Goal: Information Seeking & Learning: Check status

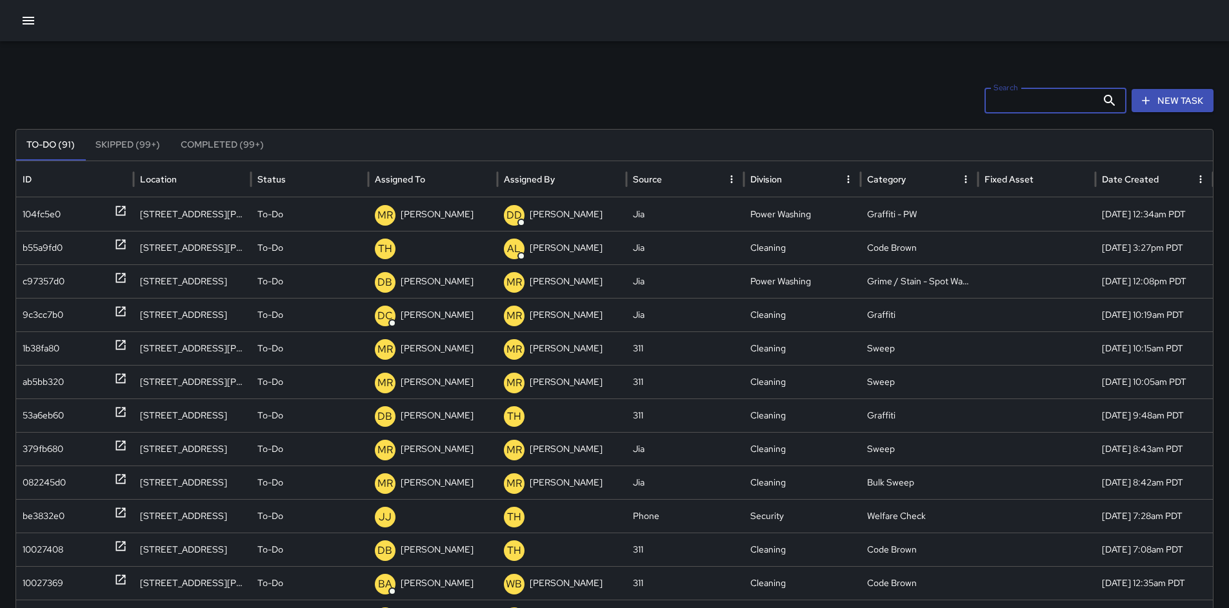
click at [1000, 109] on input "Search" at bounding box center [1040, 101] width 112 height 26
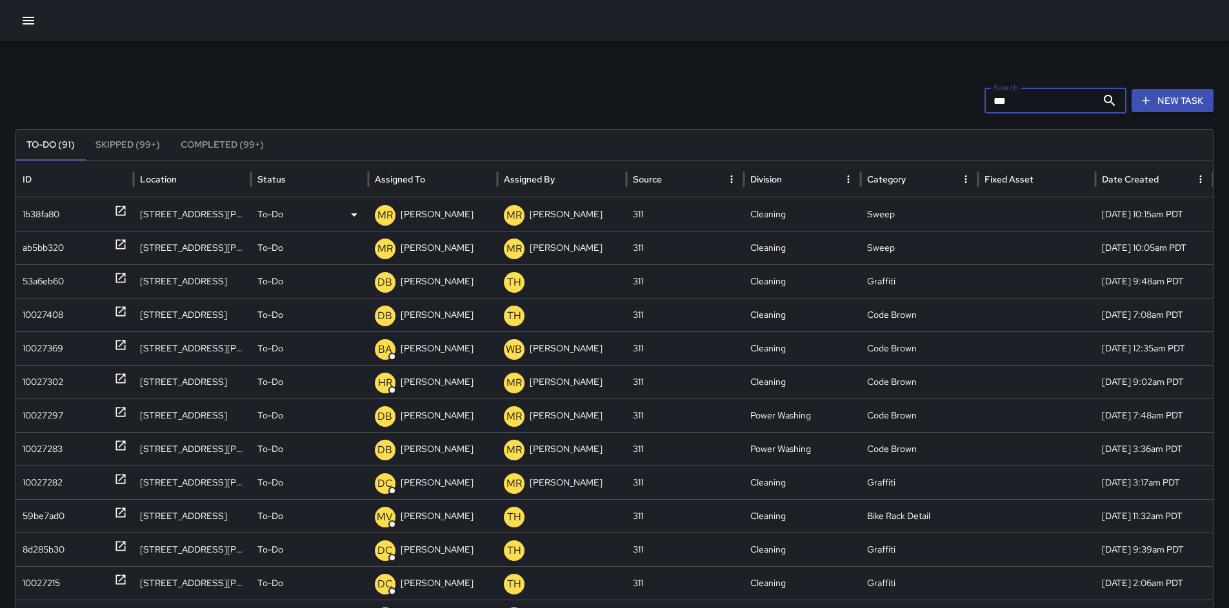
type input "***"
click at [20, 214] on div "1b38fa80" at bounding box center [74, 214] width 117 height 34
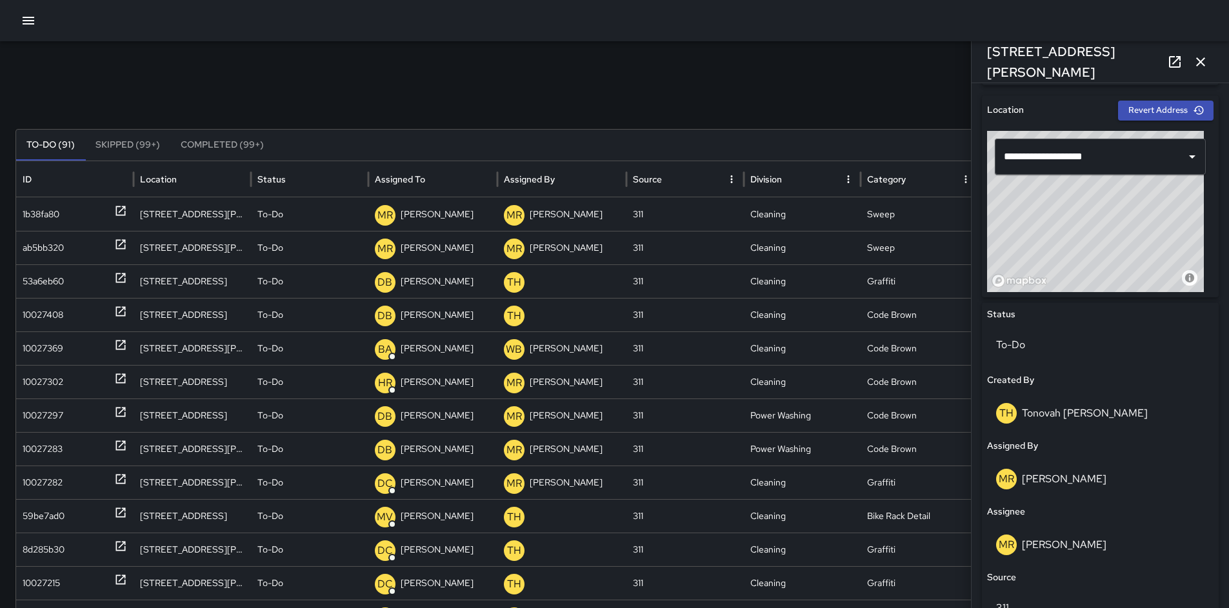
scroll to position [536, 0]
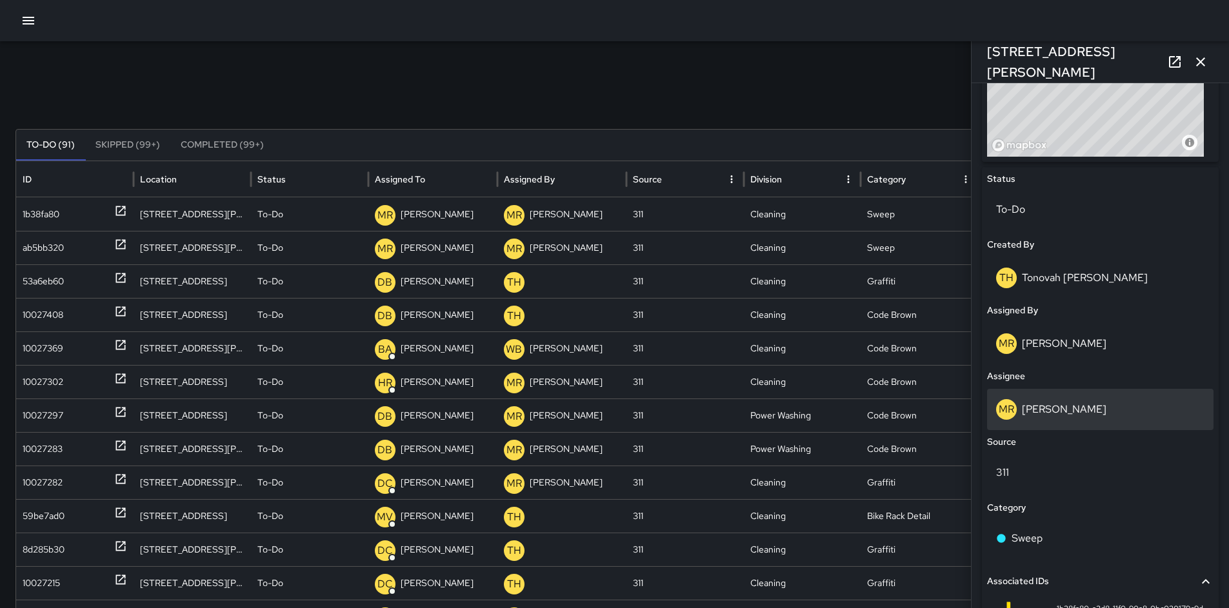
click at [1062, 415] on p "[PERSON_NAME]" at bounding box center [1064, 409] width 84 height 14
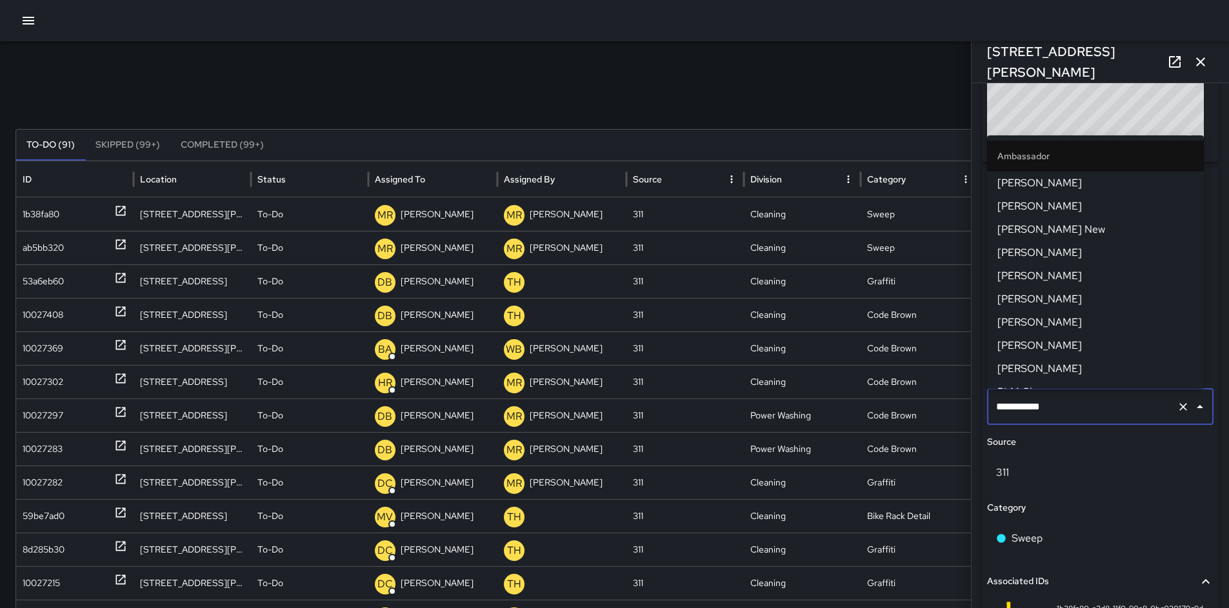
scroll to position [1226, 0]
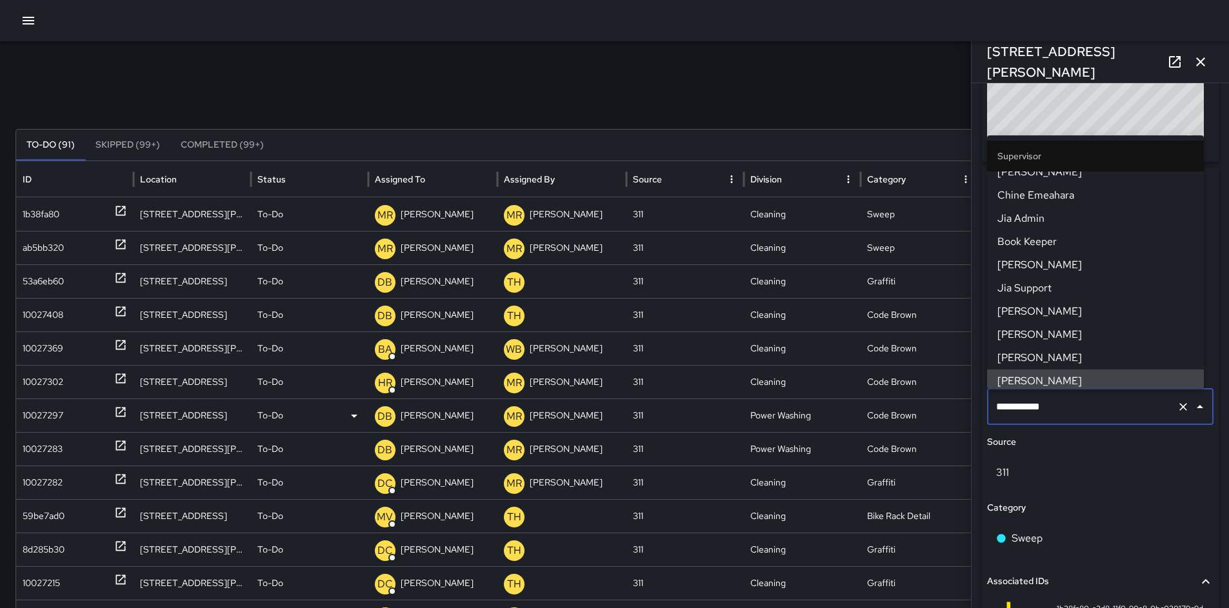
drag, startPoint x: 1060, startPoint y: 409, endPoint x: 914, endPoint y: 401, distance: 146.7
click at [934, 402] on div "Search *** Search New Task To-Do (91) Skipped (99+) Completed (99+) ID Location…" at bounding box center [614, 407] width 1229 height 732
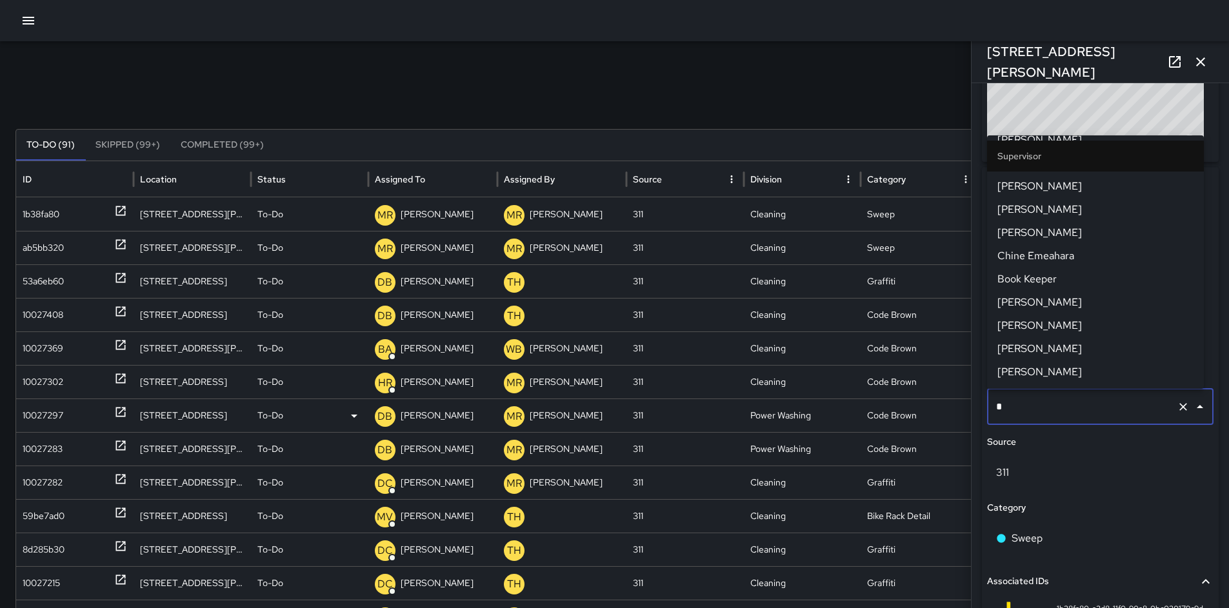
scroll to position [0, 0]
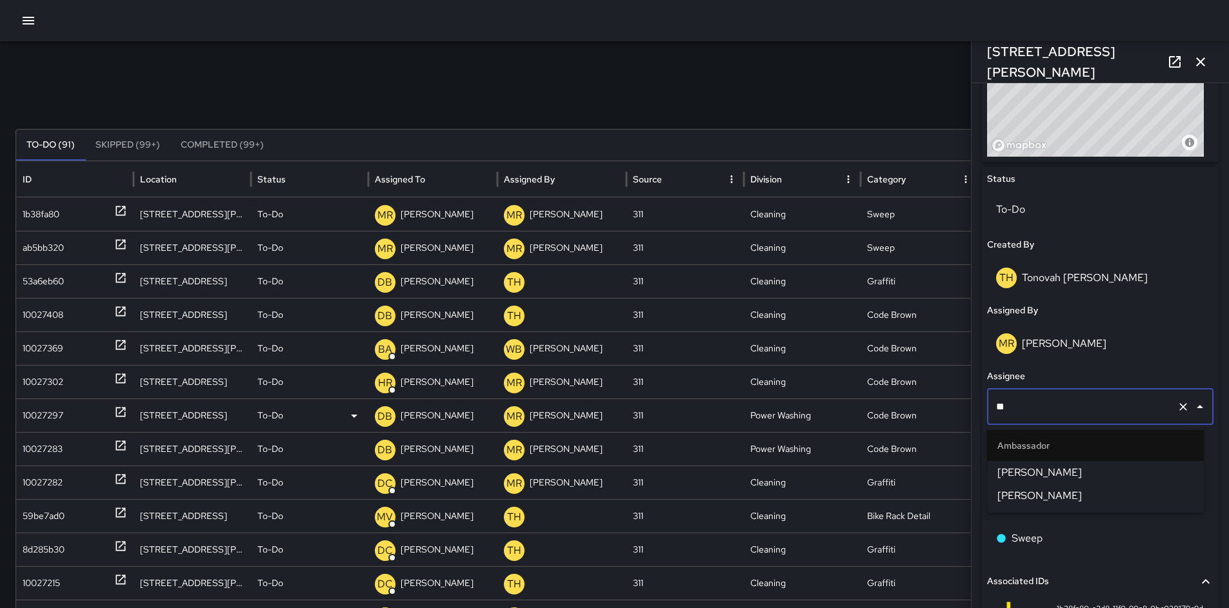
type input "***"
click at [1055, 475] on span "[PERSON_NAME]" at bounding box center [1095, 472] width 196 height 15
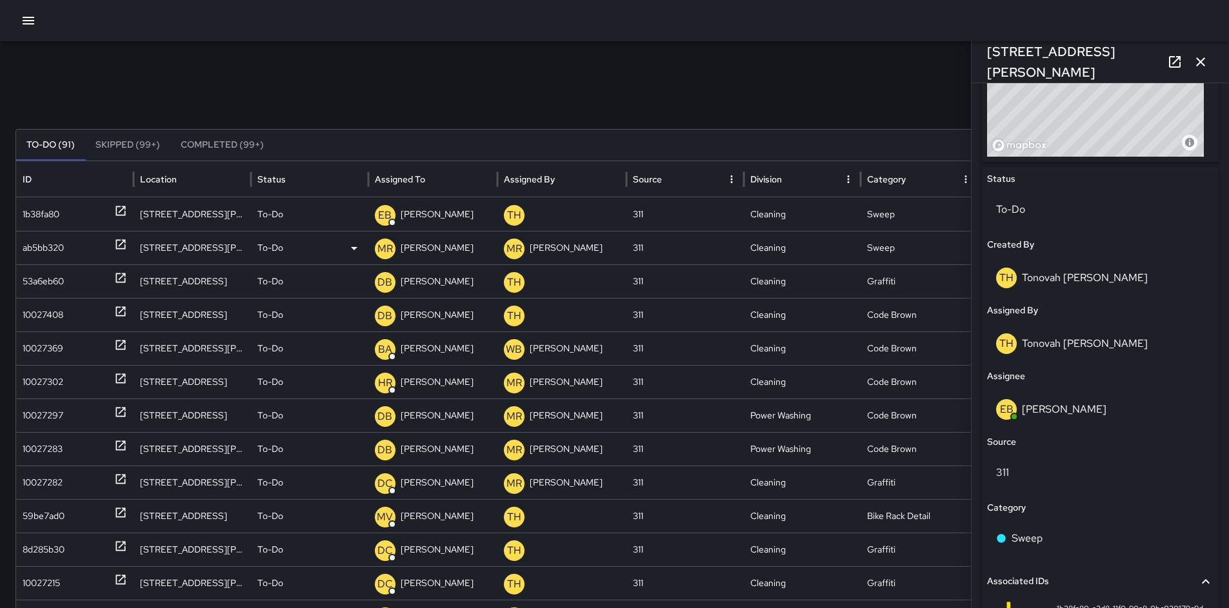
click at [43, 250] on div "ab5bb320" at bounding box center [43, 248] width 41 height 33
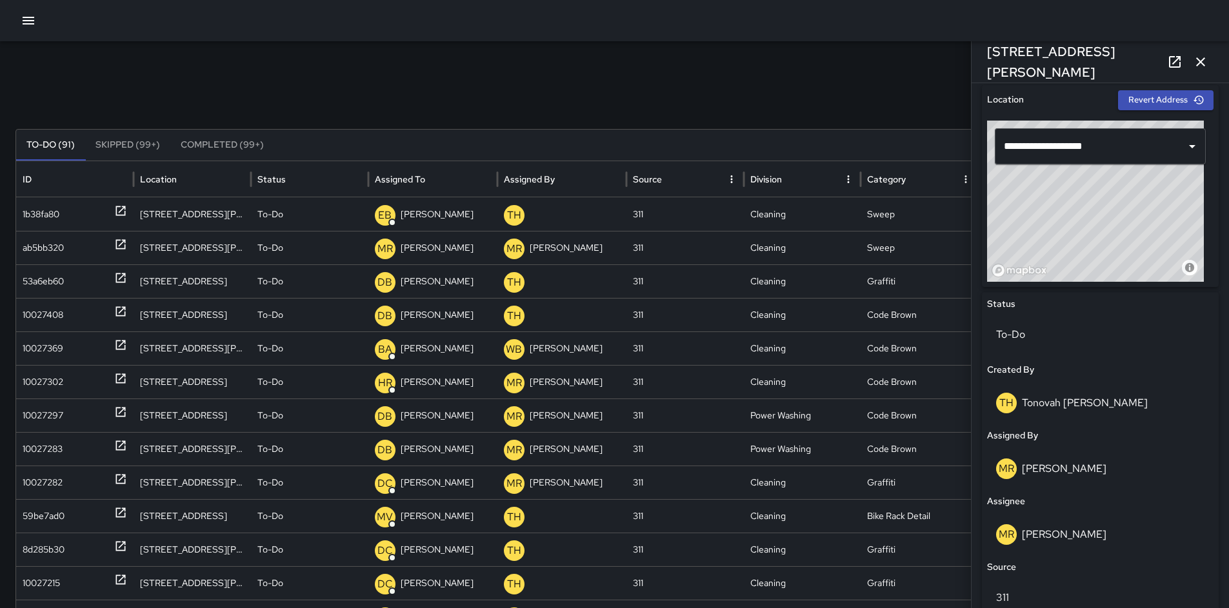
scroll to position [655, 0]
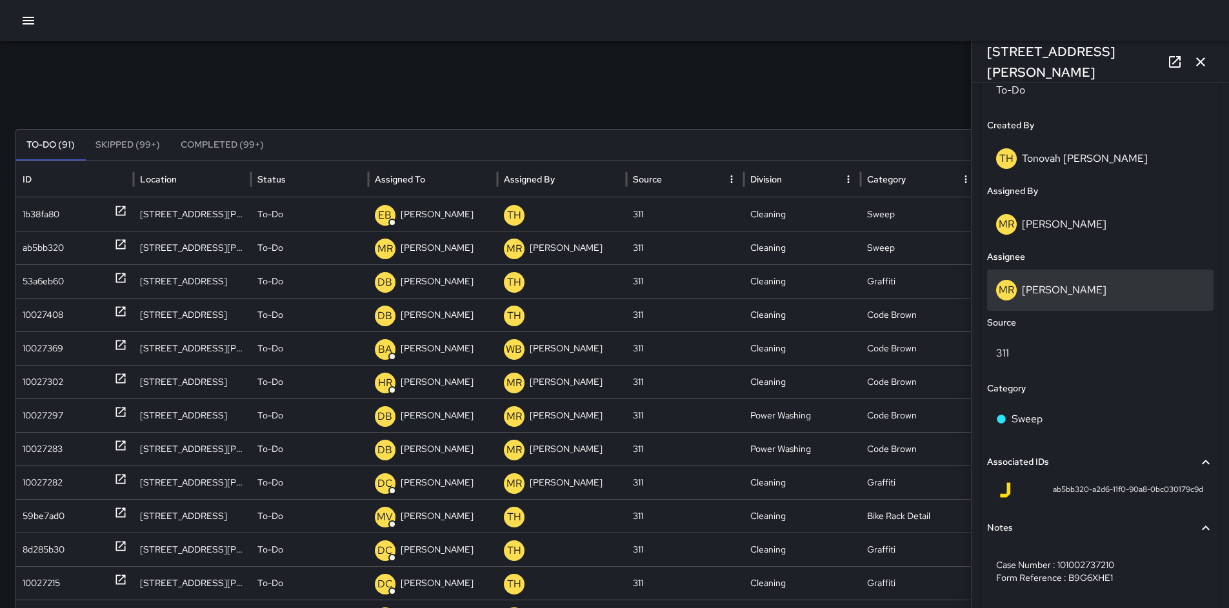
click at [1051, 290] on p "[PERSON_NAME]" at bounding box center [1064, 290] width 84 height 14
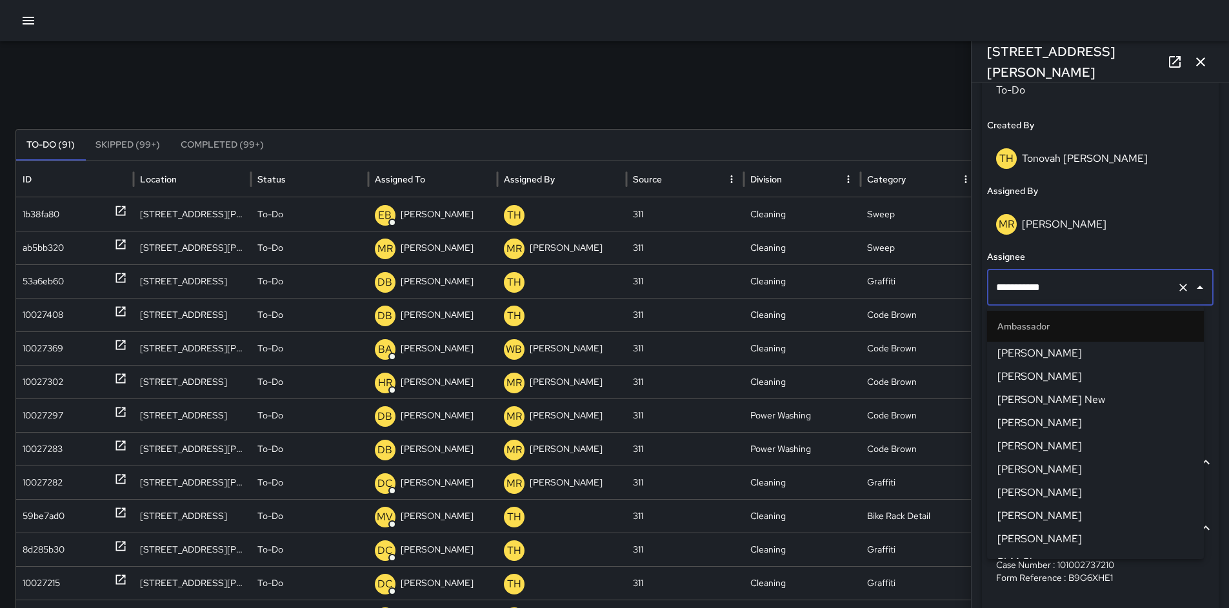
scroll to position [1226, 0]
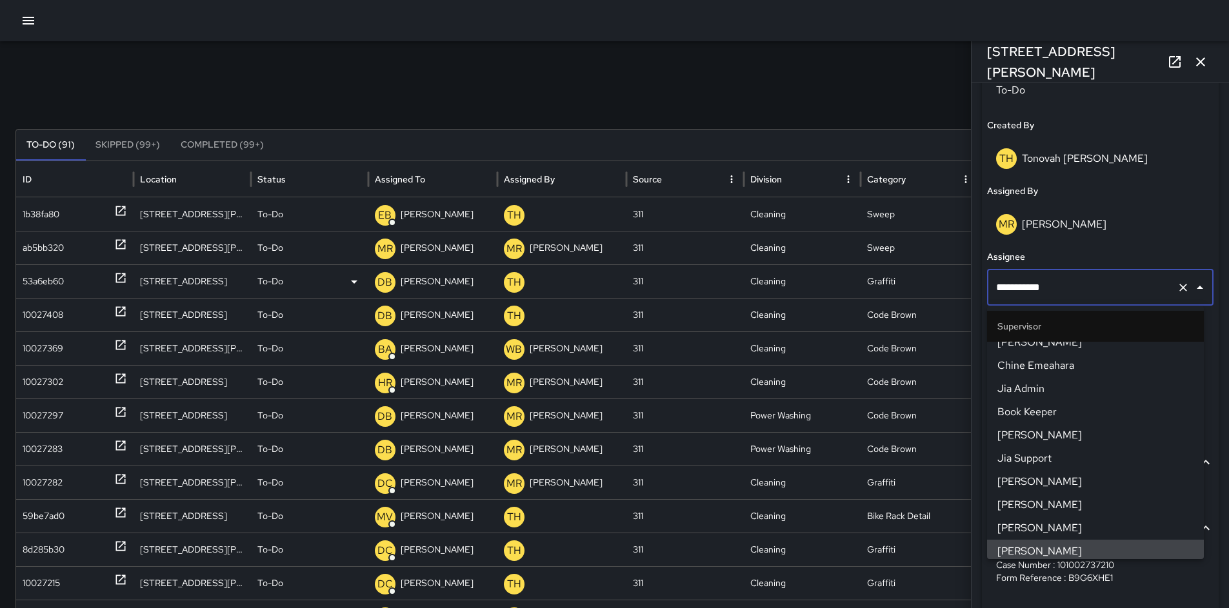
drag, startPoint x: 975, startPoint y: 290, endPoint x: 888, endPoint y: 291, distance: 87.7
click at [926, 291] on div "Search *** Search New Task To-Do (91) Skipped (99+) Completed (99+) ID Location…" at bounding box center [614, 407] width 1229 height 732
type input "*"
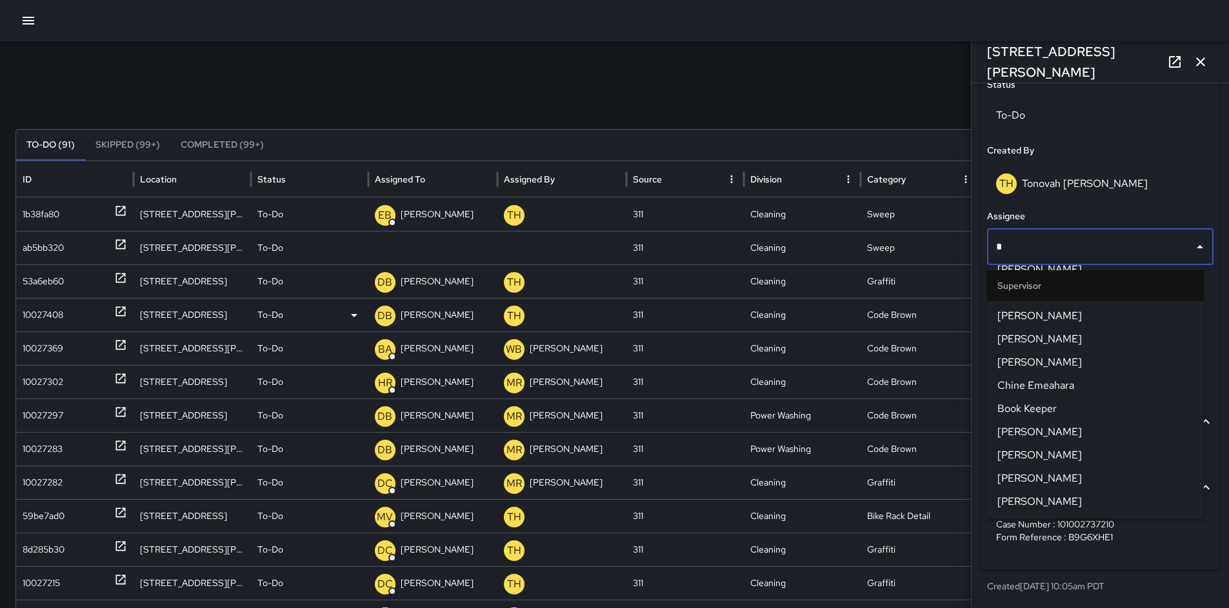
scroll to position [0, 0]
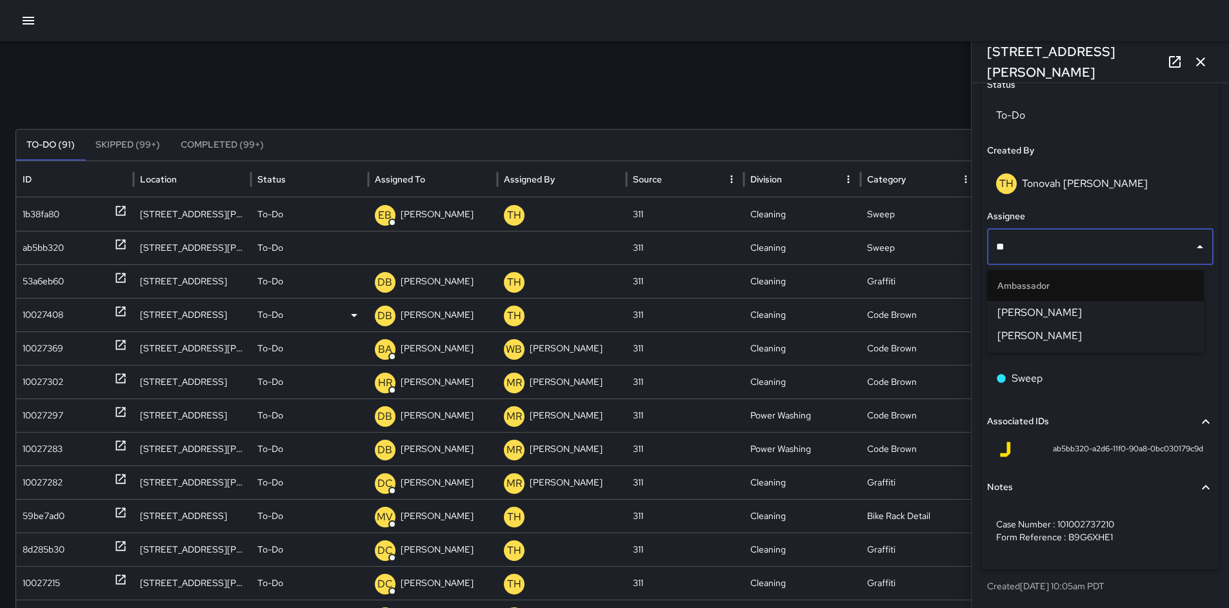
type input "***"
click at [998, 307] on span "[PERSON_NAME]" at bounding box center [1095, 312] width 196 height 15
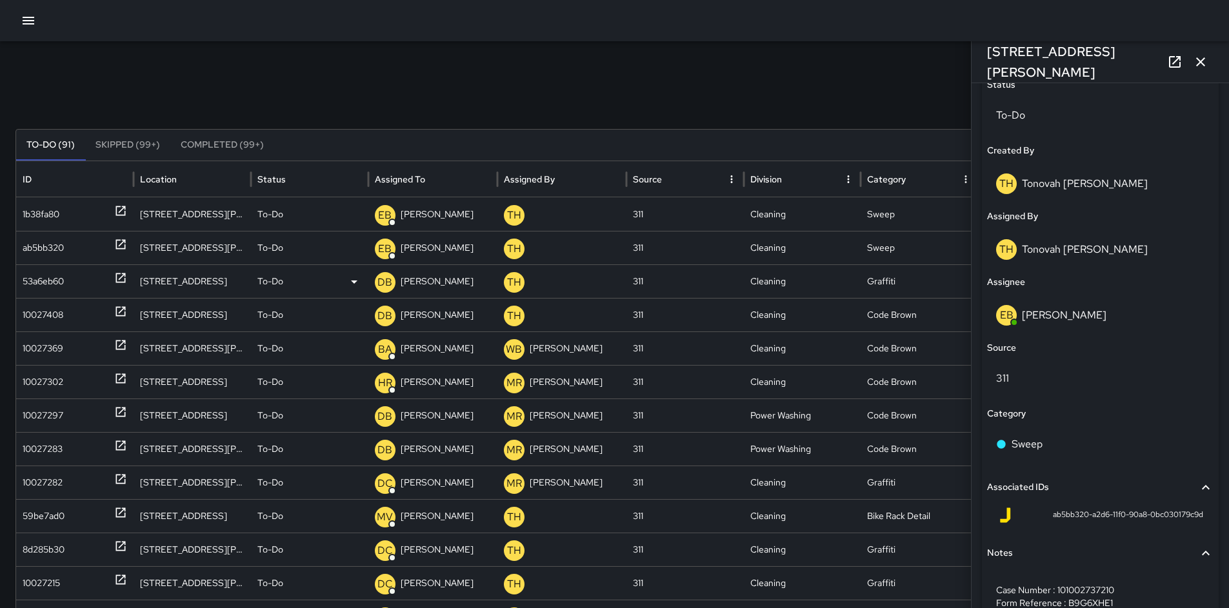
click at [23, 279] on div "53a6eb60" at bounding box center [43, 281] width 41 height 33
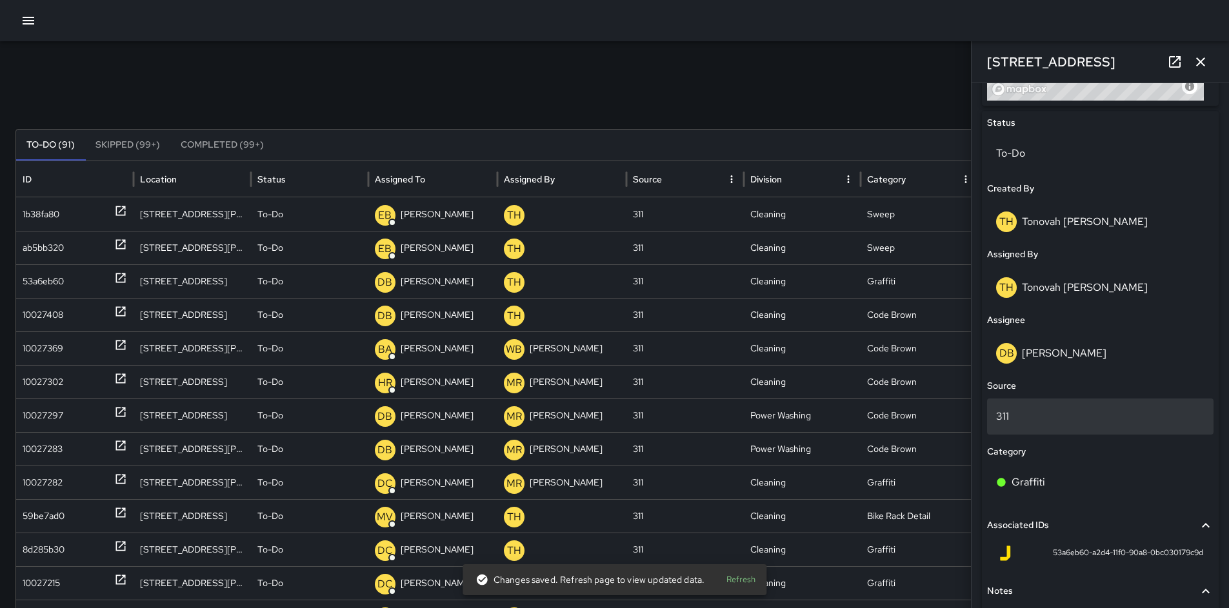
scroll to position [687, 0]
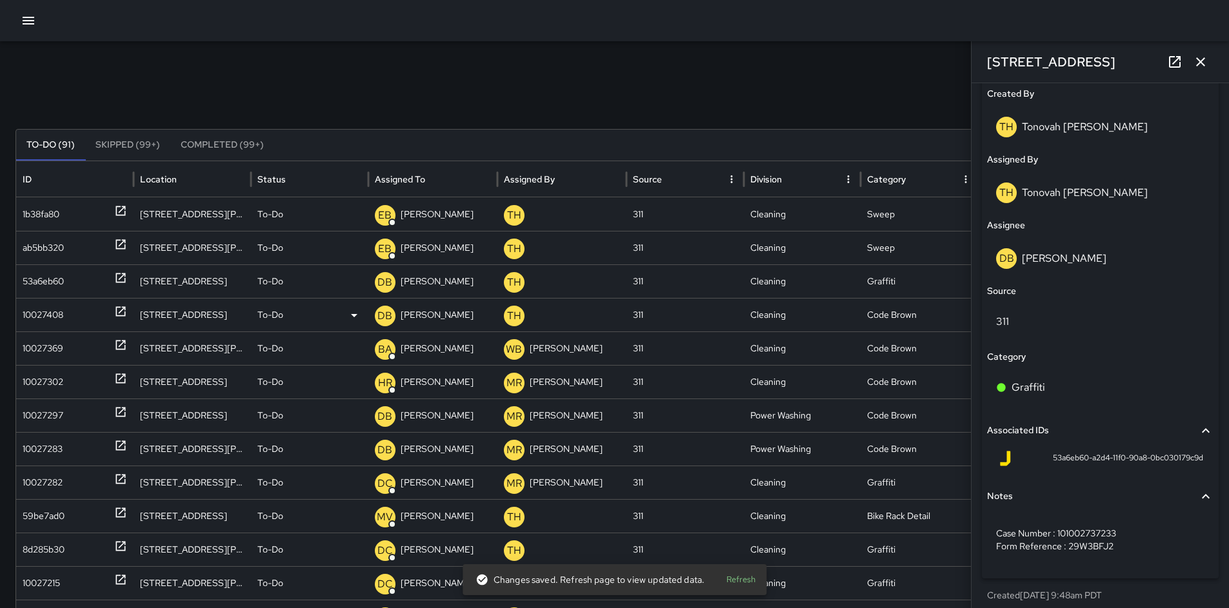
click at [34, 317] on div "10027408" at bounding box center [43, 315] width 41 height 33
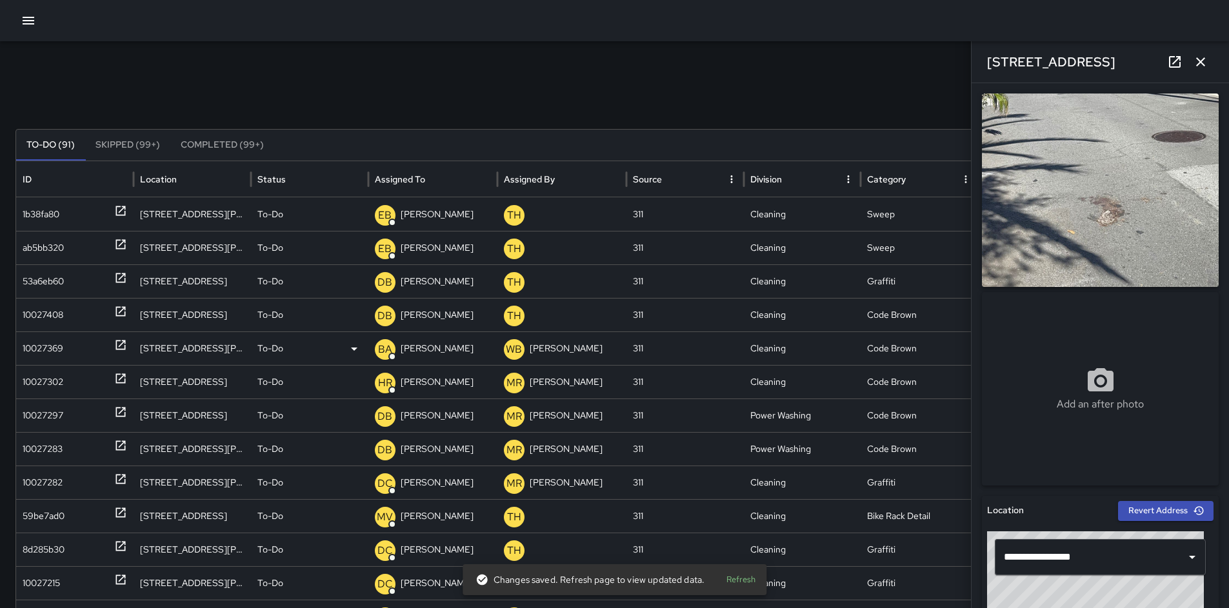
click at [31, 342] on div "10027369" at bounding box center [43, 348] width 41 height 33
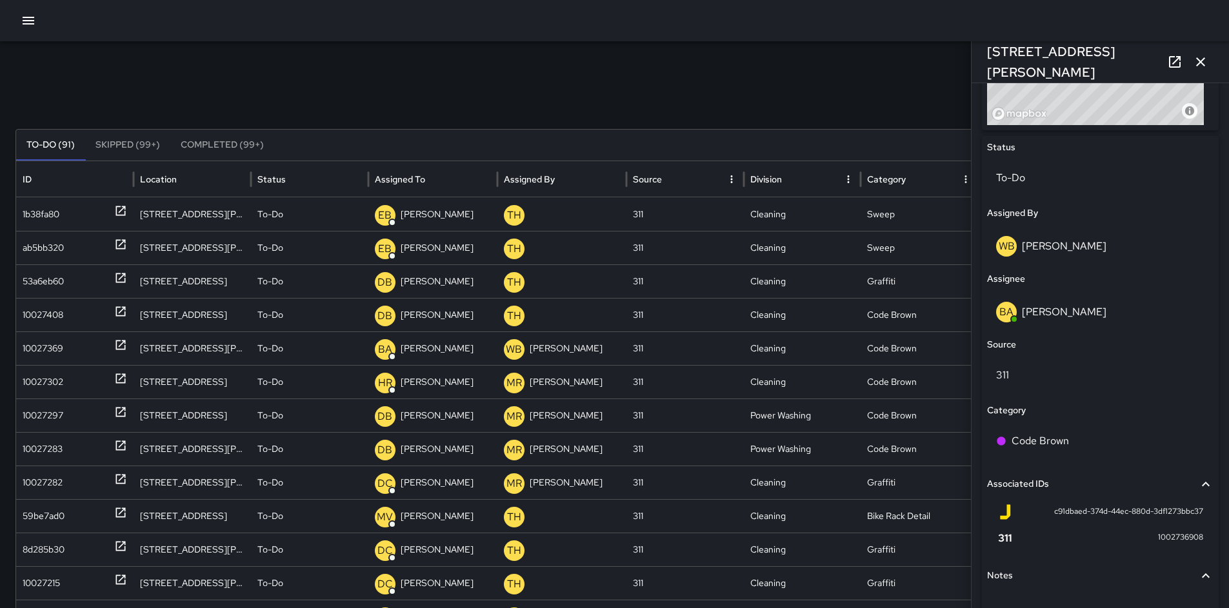
scroll to position [635, 0]
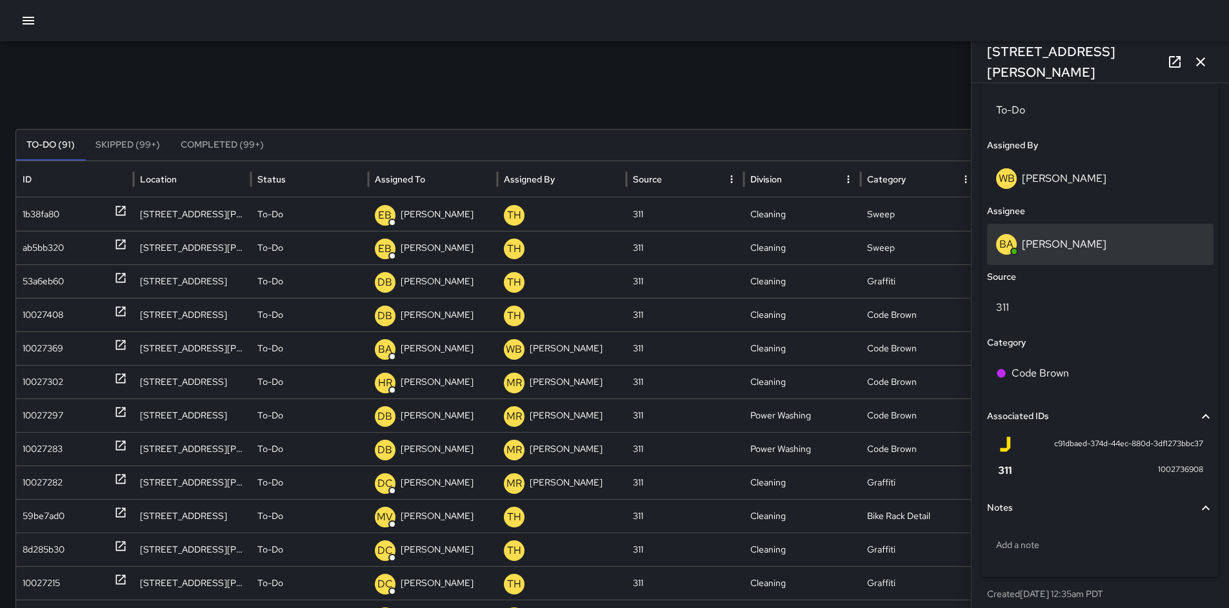
click at [1064, 255] on div "BA [PERSON_NAME]" at bounding box center [1100, 244] width 226 height 41
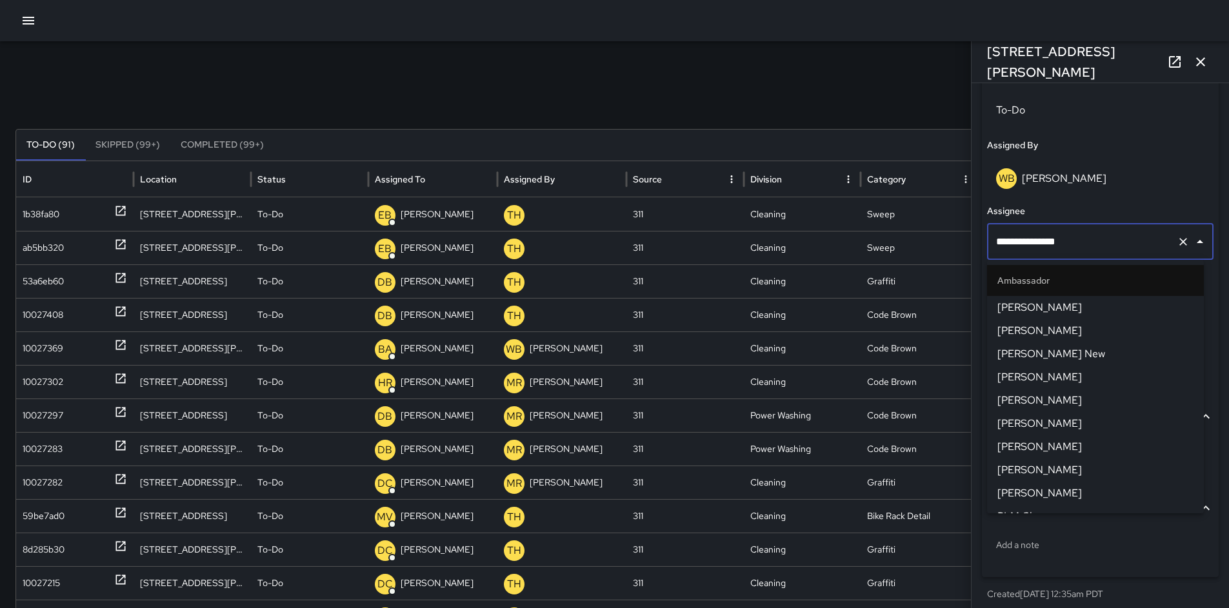
scroll to position [878, 0]
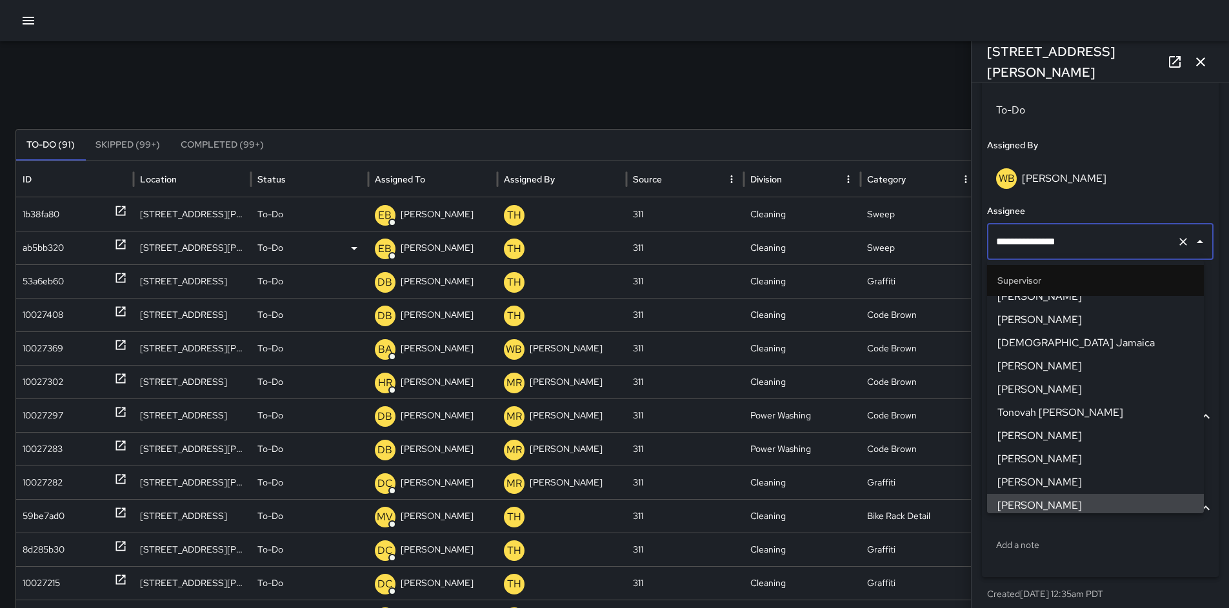
drag, startPoint x: 1080, startPoint y: 250, endPoint x: 928, endPoint y: 249, distance: 152.2
click at [928, 249] on div "Search *** Search New Task To-Do (91) Skipped (99+) Completed (99+) ID Location…" at bounding box center [614, 407] width 1229 height 732
drag, startPoint x: 1054, startPoint y: 235, endPoint x: 920, endPoint y: 232, distance: 133.6
click at [925, 230] on div "Search *** Search New Task To-Do (91) Skipped (99+) Completed (99+) ID Location…" at bounding box center [614, 407] width 1229 height 732
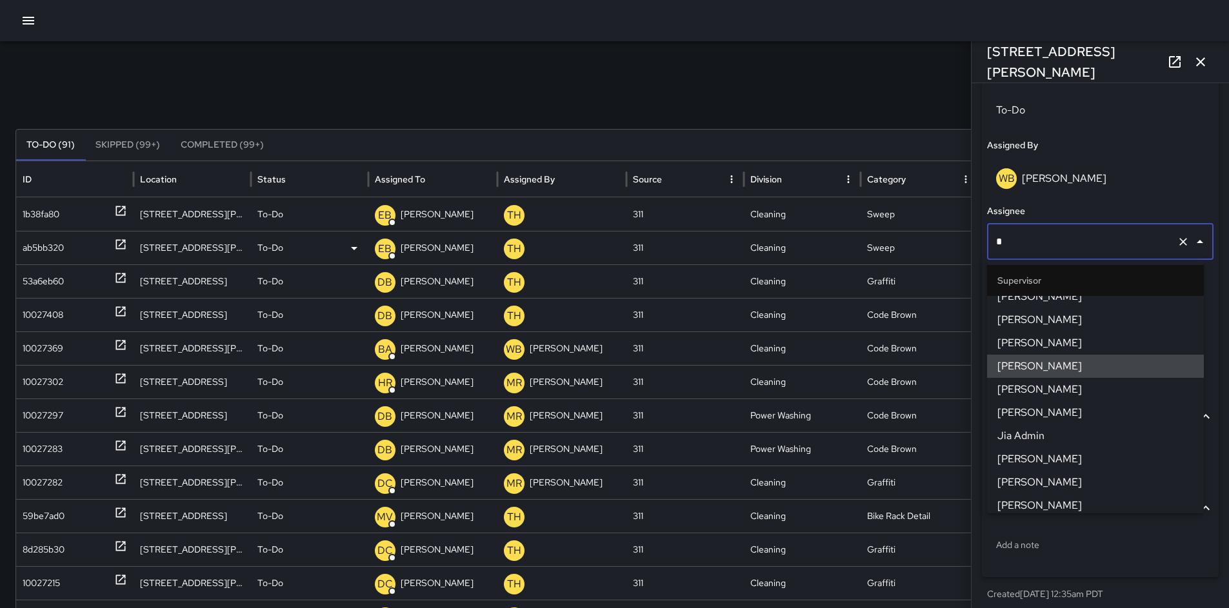
type input "**"
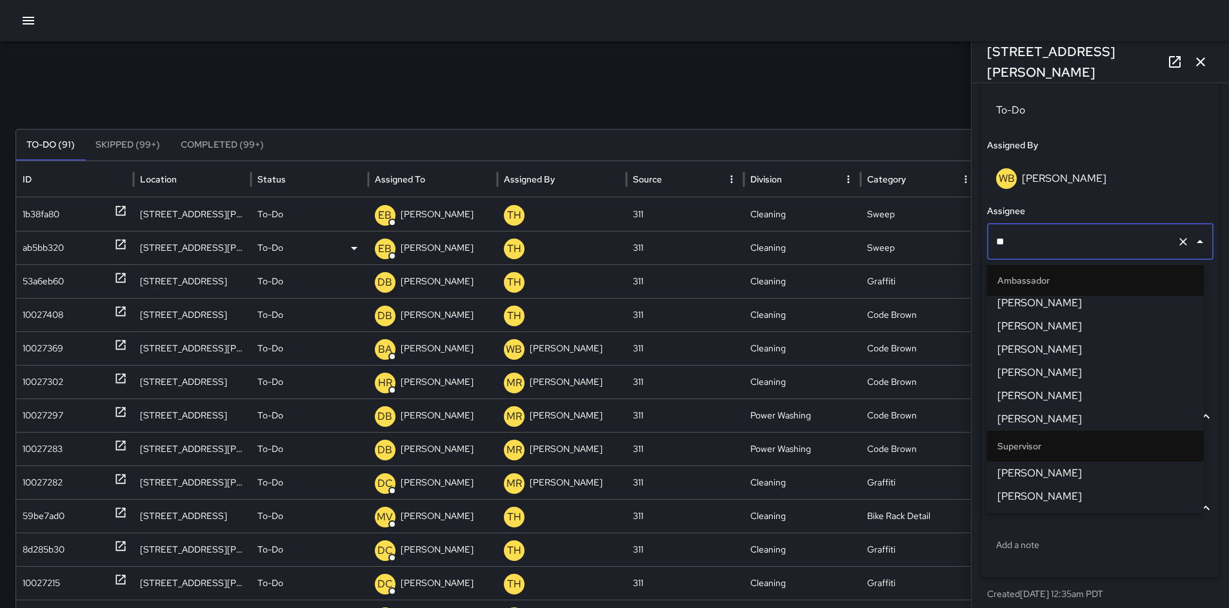
scroll to position [0, 0]
click at [1029, 330] on span "[PERSON_NAME]" at bounding box center [1095, 330] width 196 height 15
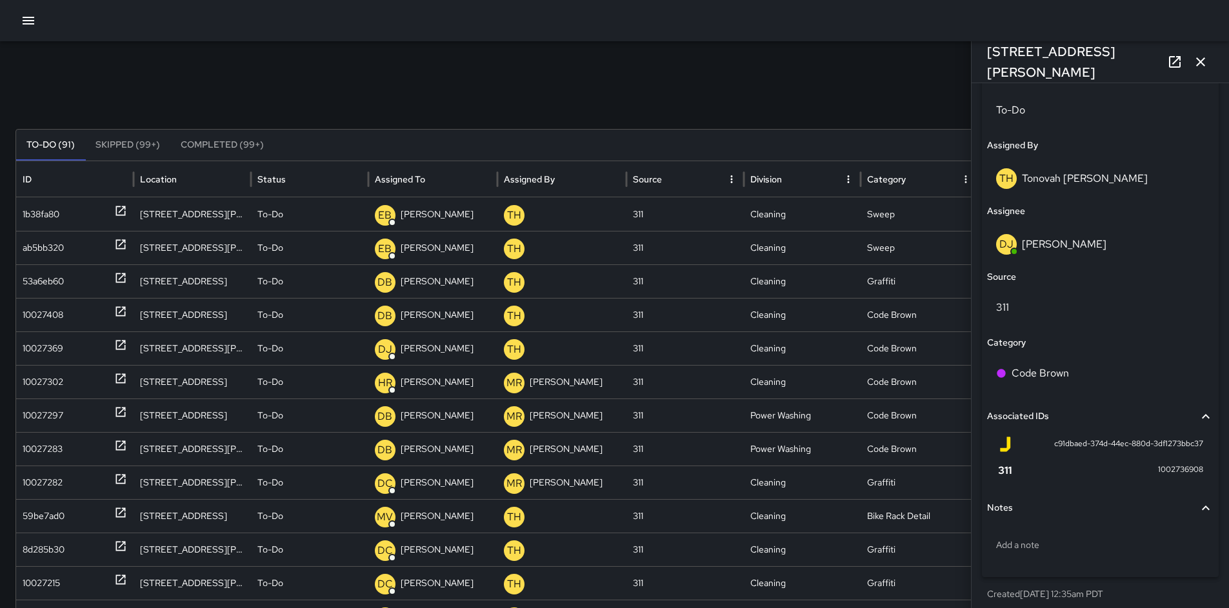
drag, startPoint x: 749, startPoint y: 114, endPoint x: 717, endPoint y: 110, distance: 31.9
click at [739, 110] on div "Search *** Search New Task To-Do (91) Skipped (99+) Completed (99+) ID Location…" at bounding box center [614, 407] width 1229 height 732
click at [35, 385] on div "10027302" at bounding box center [43, 382] width 41 height 33
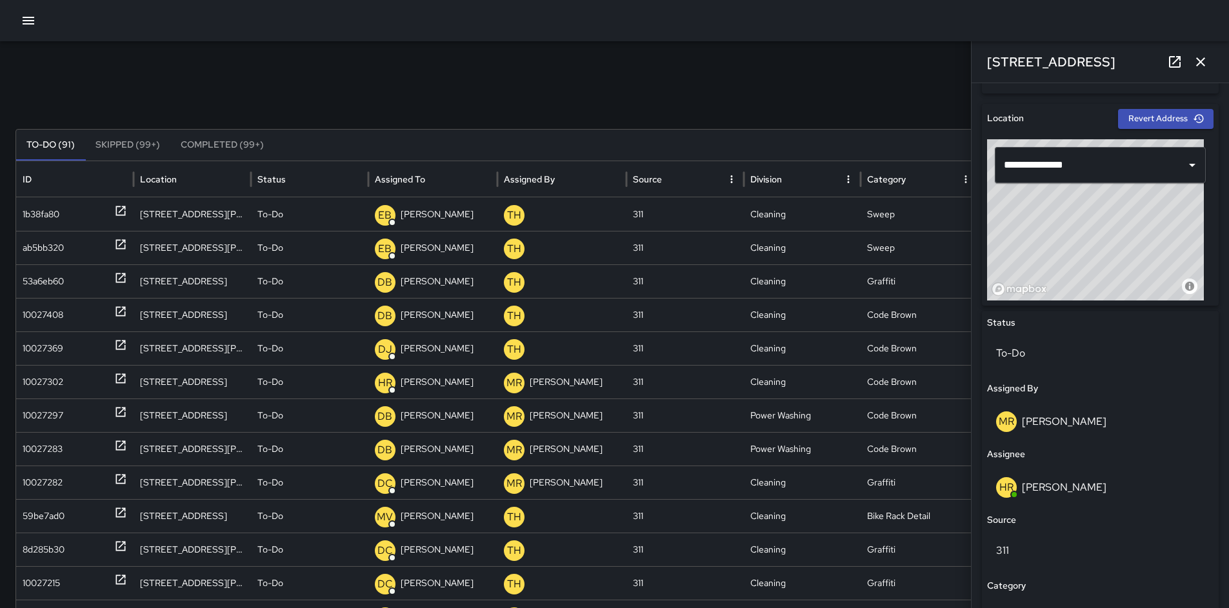
scroll to position [533, 0]
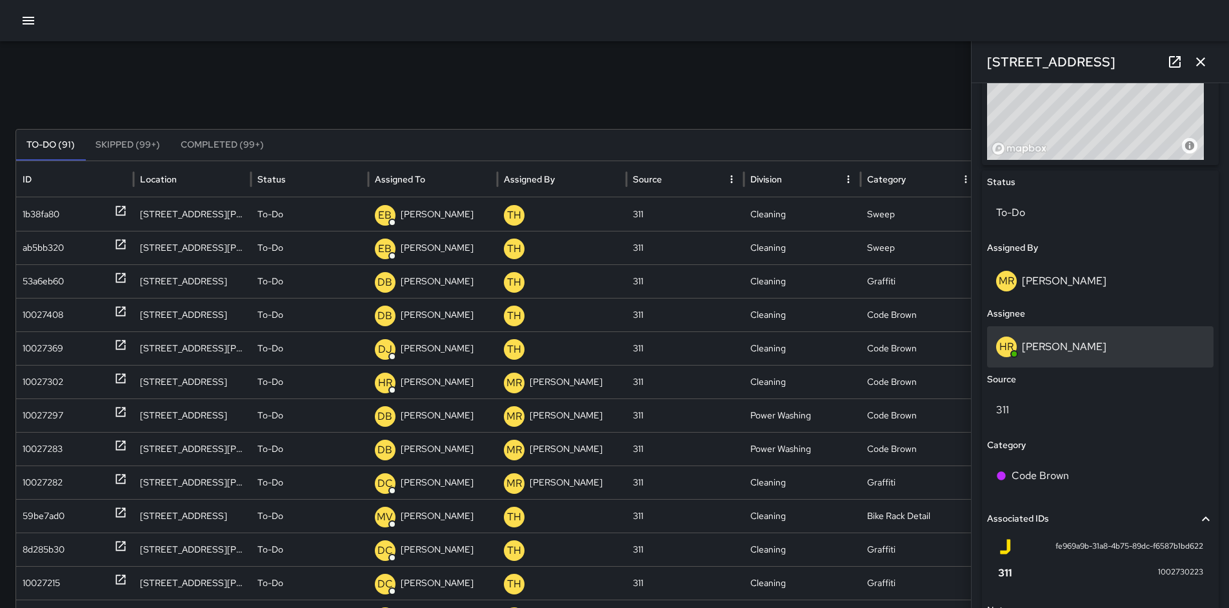
click at [1047, 341] on p "[PERSON_NAME]" at bounding box center [1064, 347] width 84 height 14
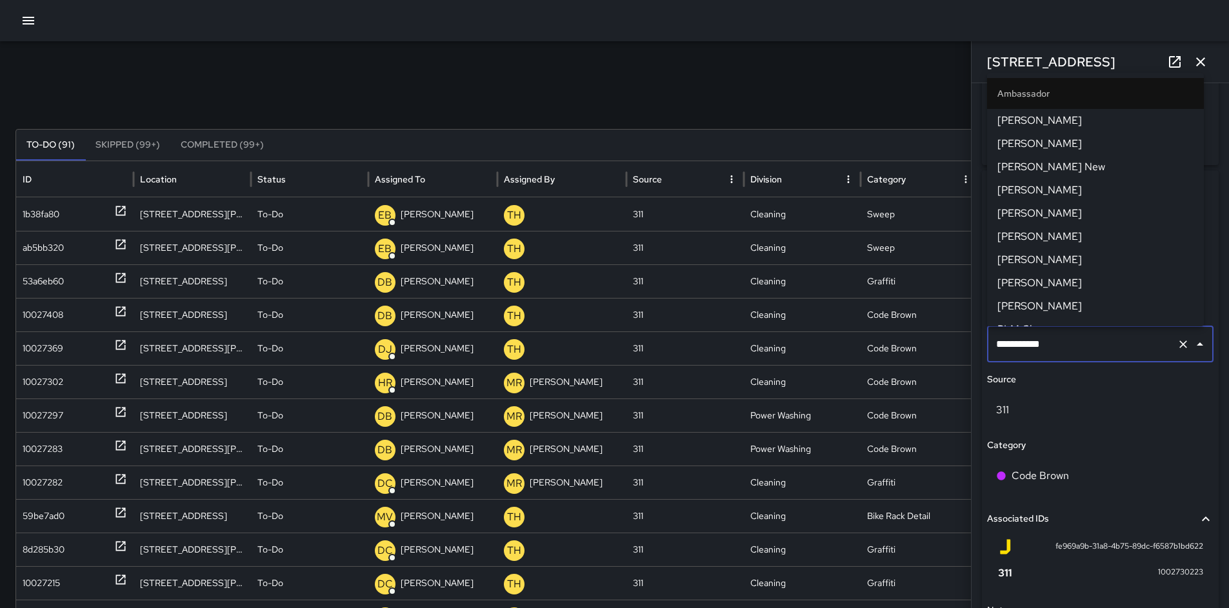
scroll to position [499, 0]
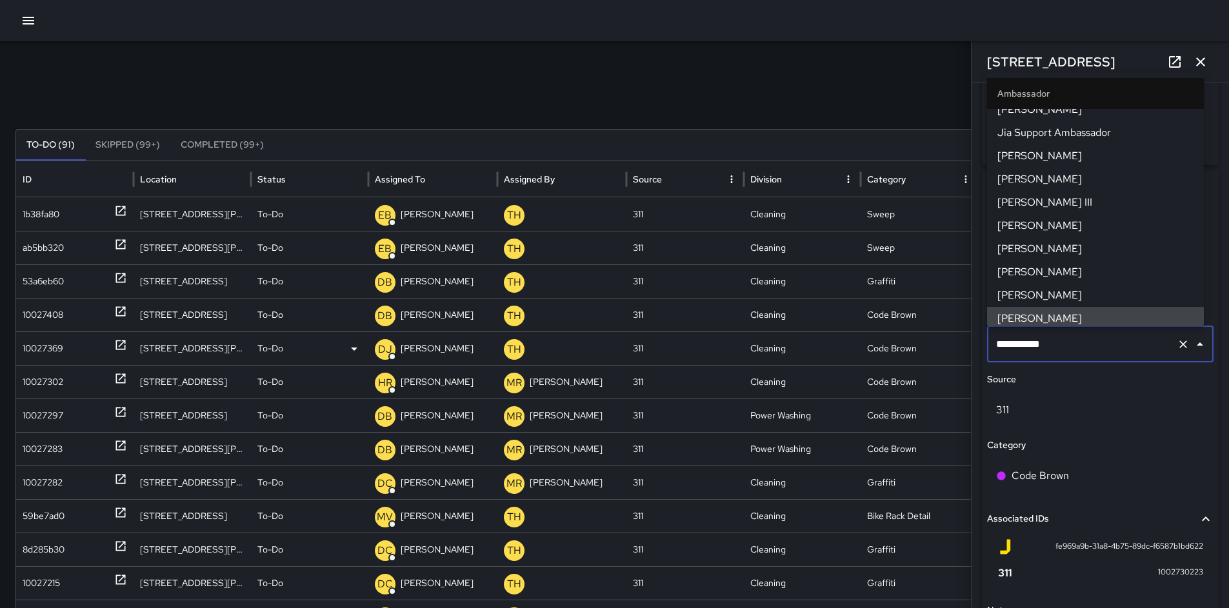
drag, startPoint x: 1052, startPoint y: 348, endPoint x: 930, endPoint y: 342, distance: 122.0
click at [930, 342] on div "Search *** Search New Task To-Do (91) Skipped (99+) Completed (99+) ID Location…" at bounding box center [614, 407] width 1229 height 732
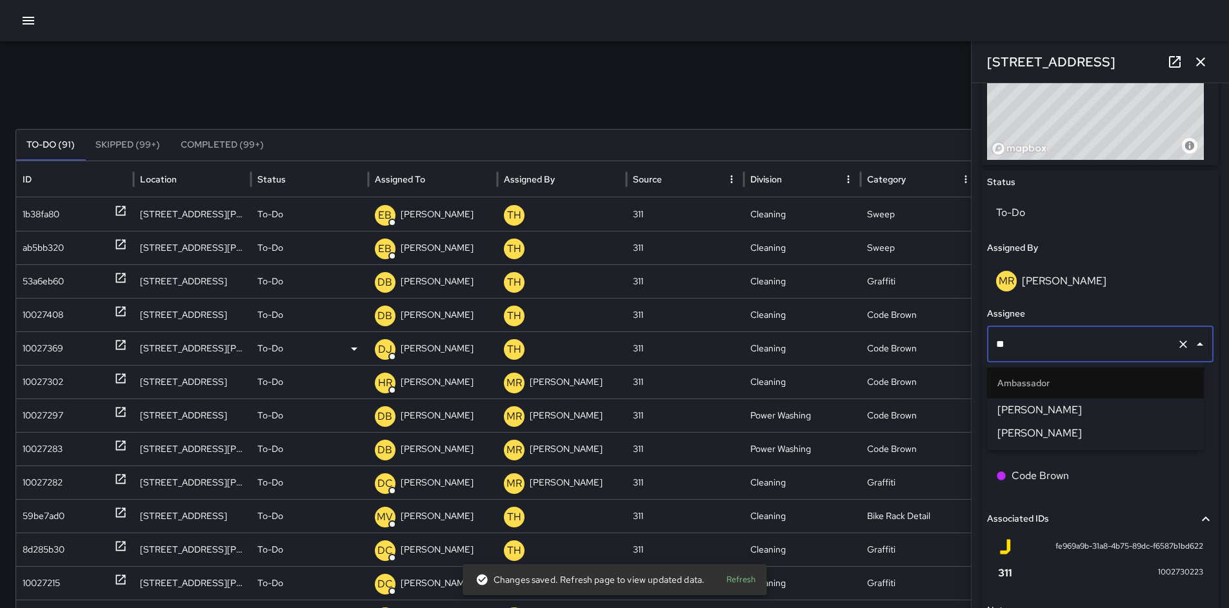
scroll to position [0, 0]
type input "***"
click at [1032, 411] on span "[PERSON_NAME]" at bounding box center [1095, 409] width 196 height 15
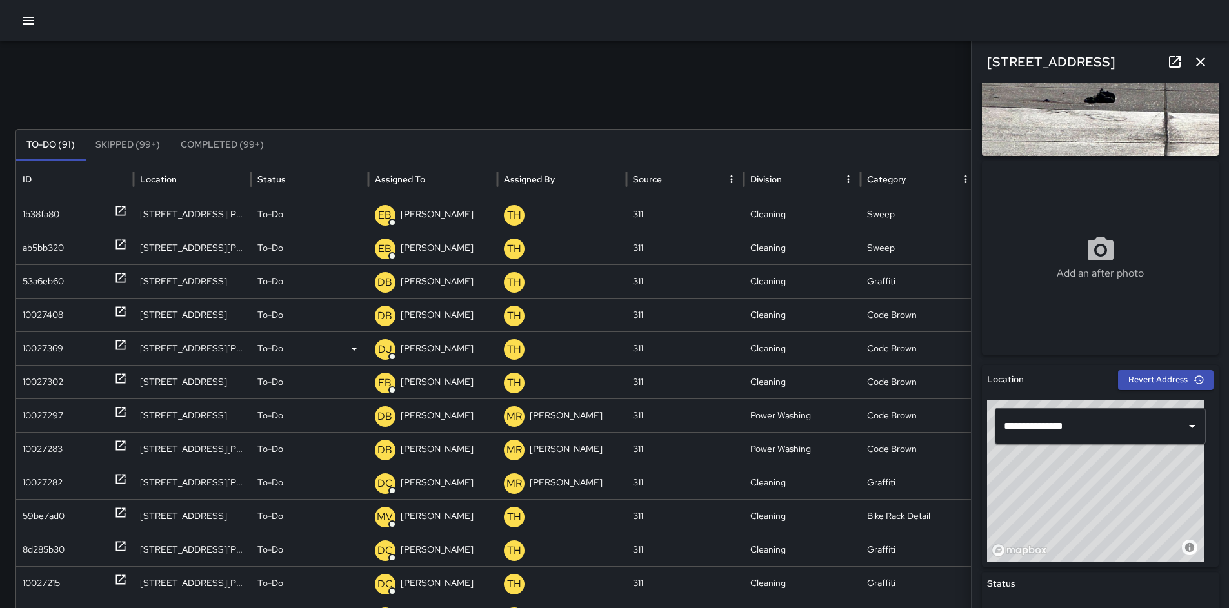
scroll to position [132, 0]
click at [23, 385] on div "10027302" at bounding box center [43, 382] width 41 height 33
click at [44, 417] on div "10027297" at bounding box center [43, 415] width 41 height 33
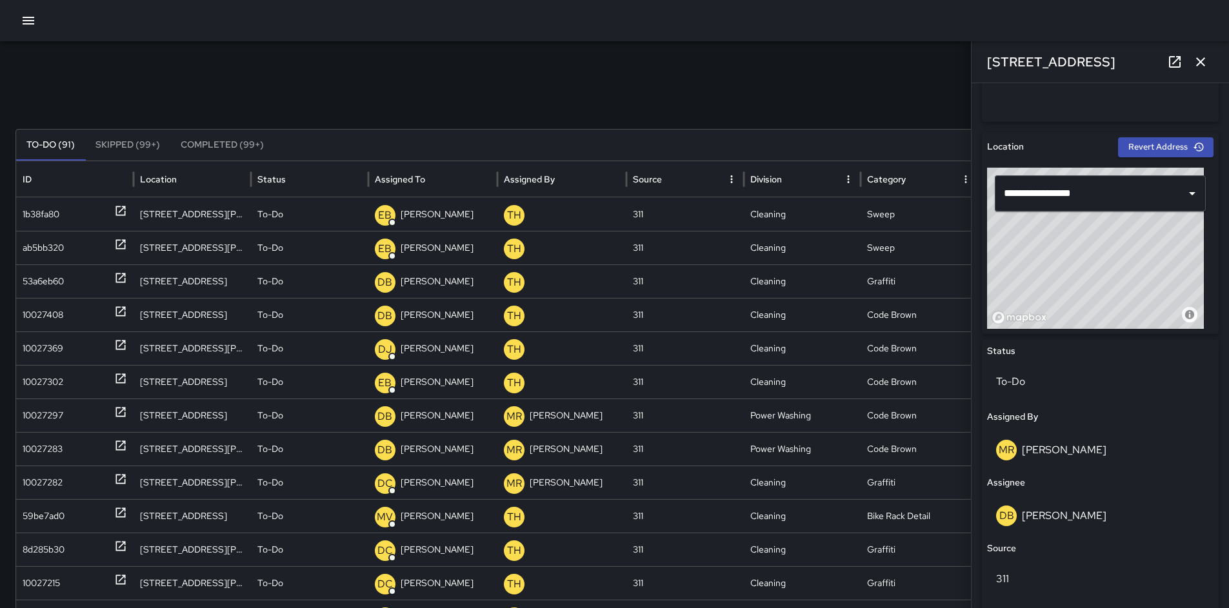
scroll to position [521, 0]
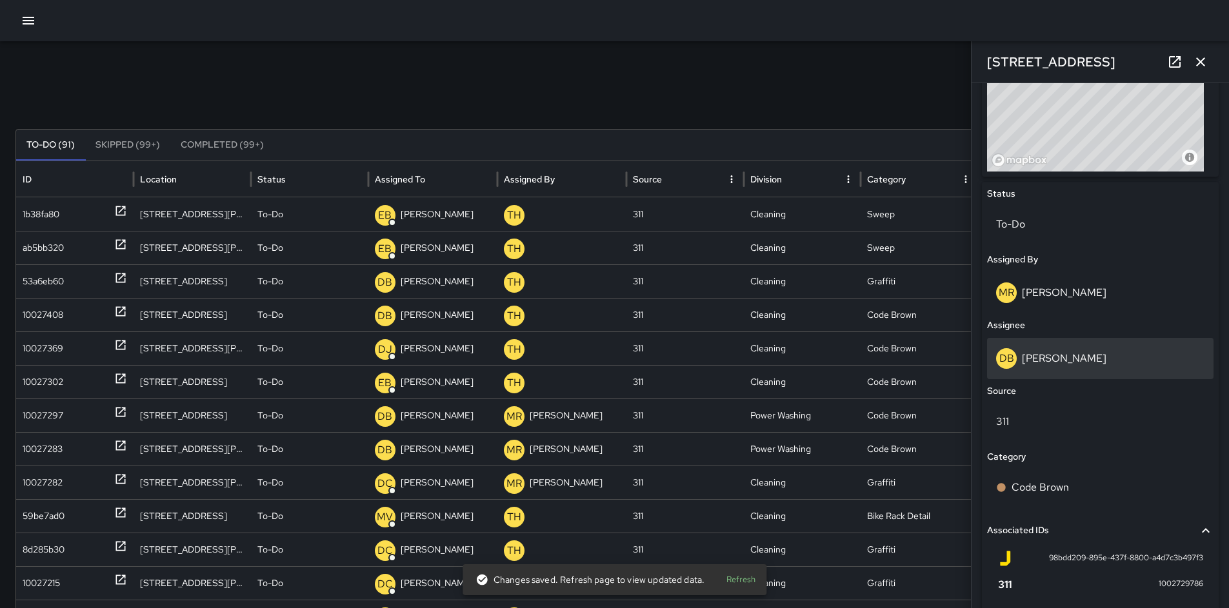
click at [1067, 362] on p "[PERSON_NAME]" at bounding box center [1064, 359] width 84 height 14
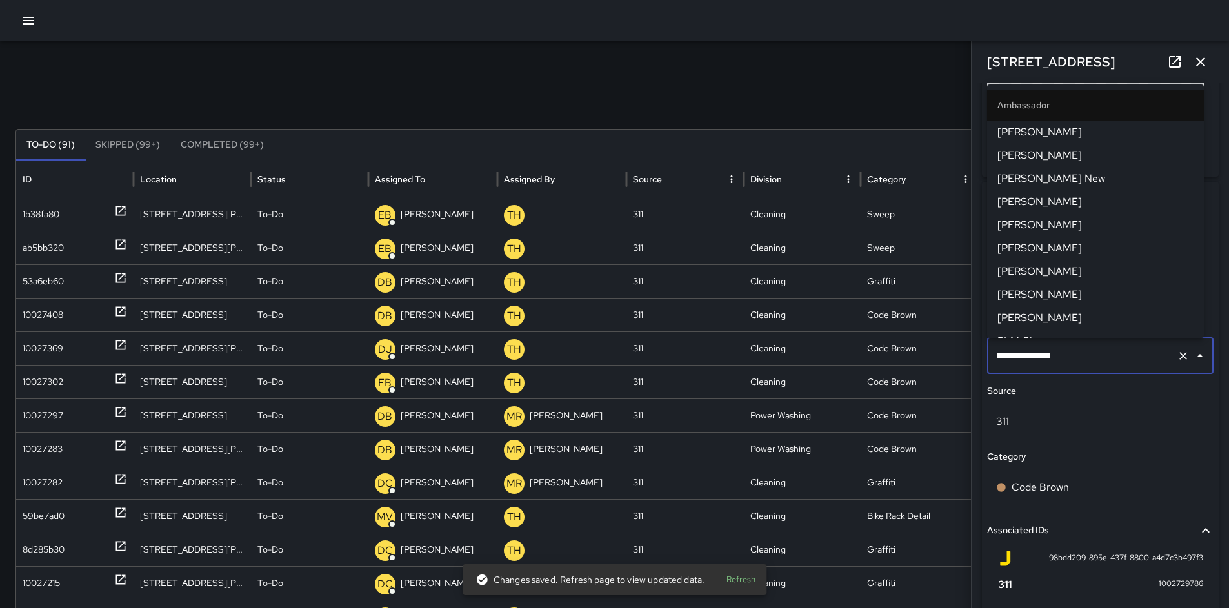
scroll to position [669, 0]
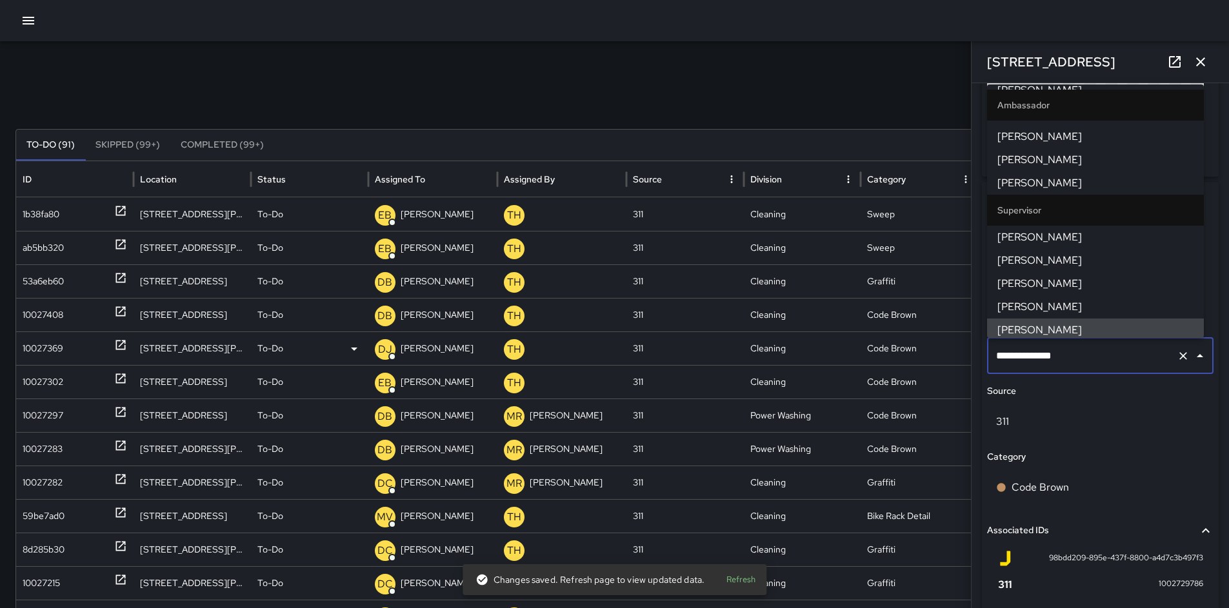
drag, startPoint x: 1085, startPoint y: 361, endPoint x: 957, endPoint y: 350, distance: 128.2
click at [957, 350] on div "Search *** Search New Task To-Do (91) Skipped (99+) Completed (99+) ID Location…" at bounding box center [614, 407] width 1229 height 732
click at [1090, 435] on div "311" at bounding box center [1100, 422] width 226 height 36
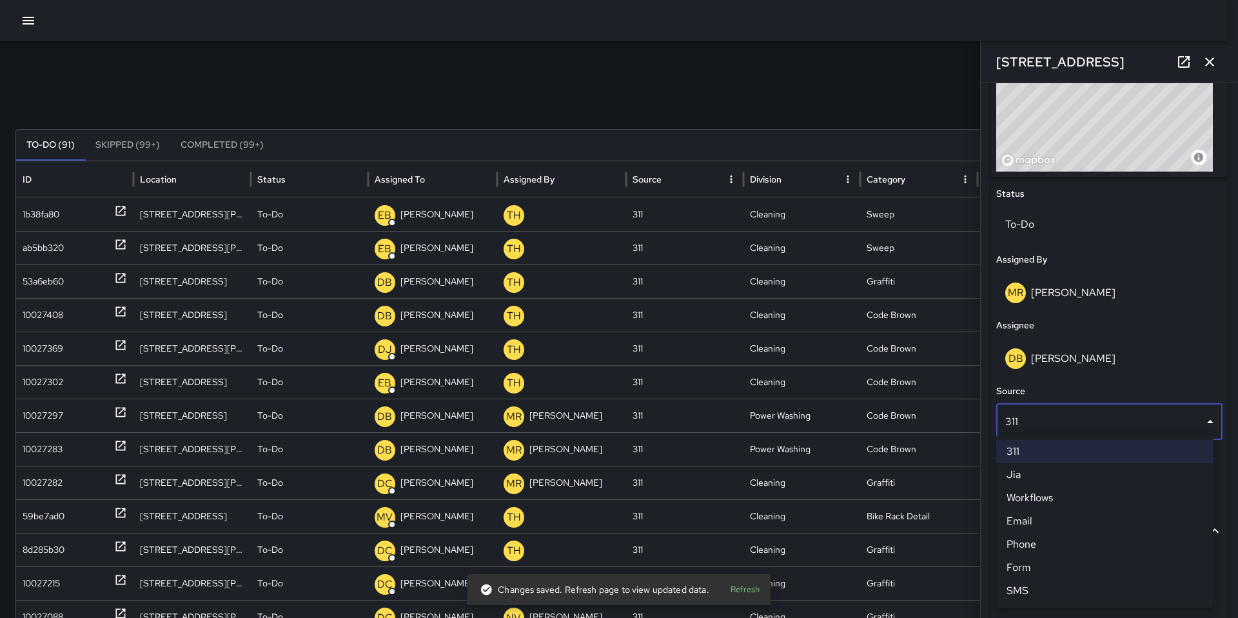
click at [1062, 355] on div at bounding box center [619, 309] width 1238 height 618
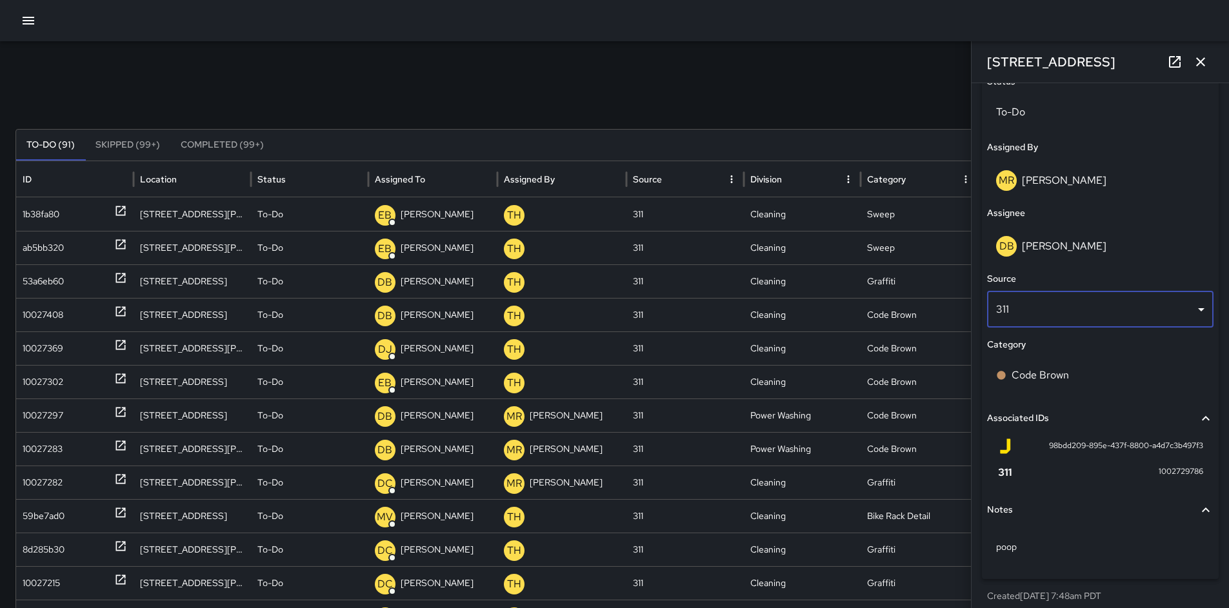
scroll to position [643, 0]
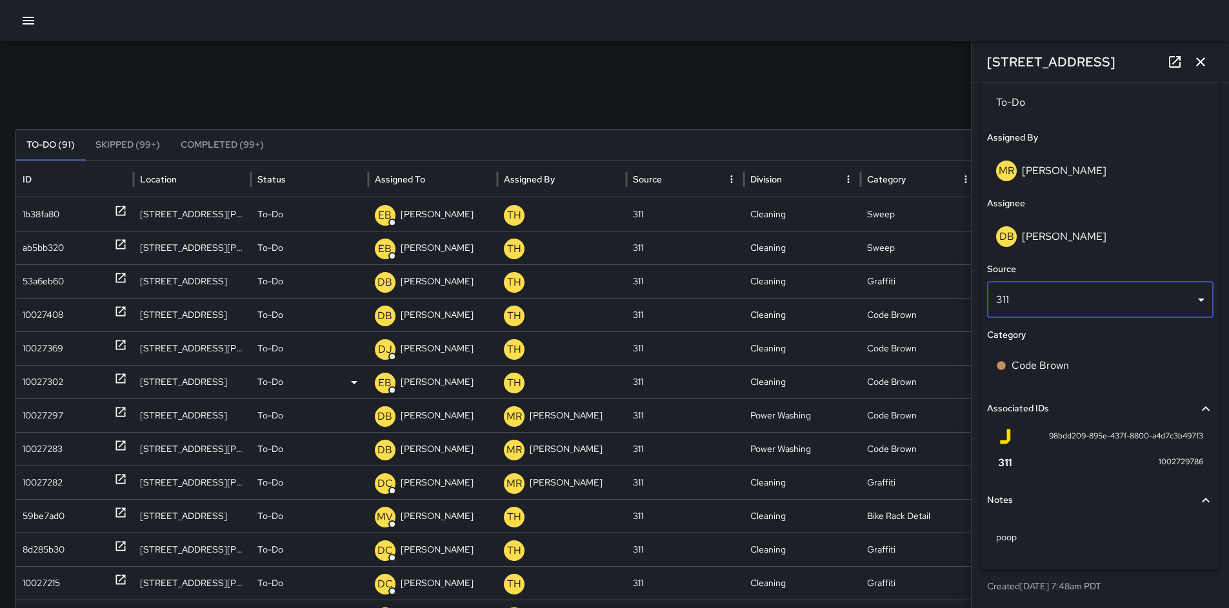
click at [54, 374] on div "10027302" at bounding box center [43, 382] width 41 height 33
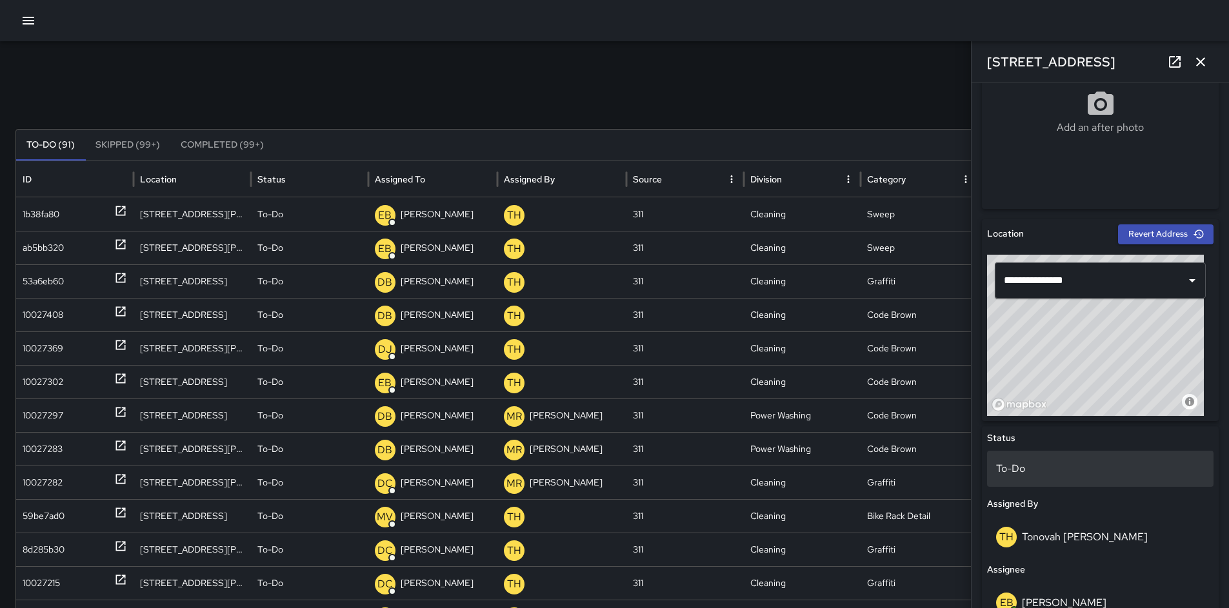
scroll to position [442, 0]
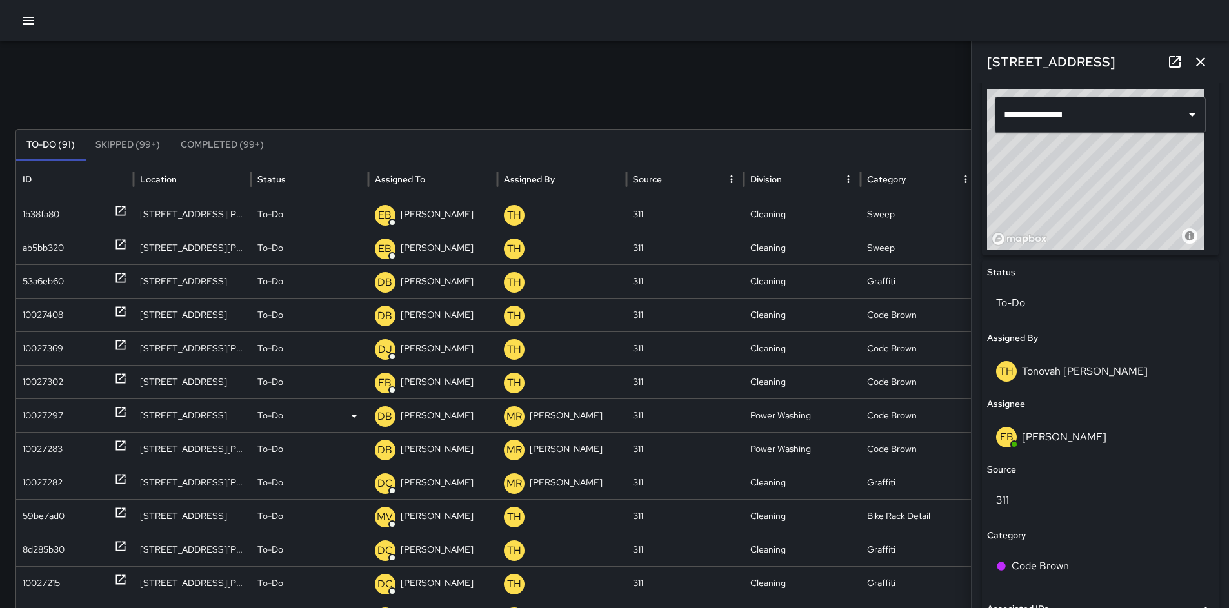
click at [33, 411] on div "10027297" at bounding box center [43, 415] width 41 height 33
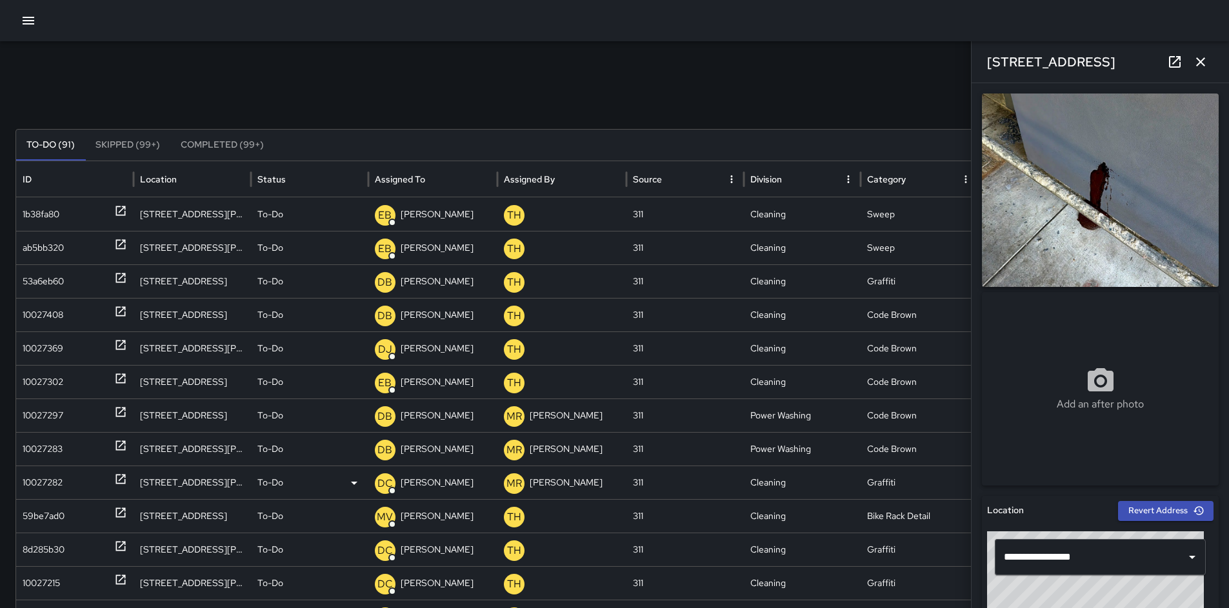
click at [45, 481] on div "10027282" at bounding box center [43, 482] width 40 height 33
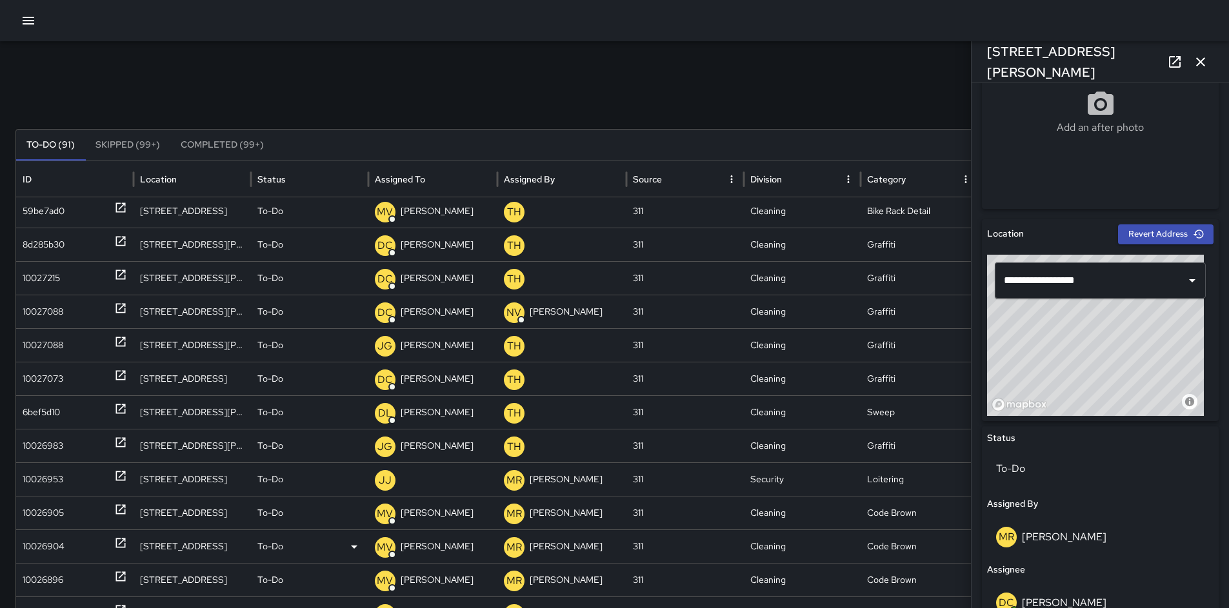
scroll to position [386, 0]
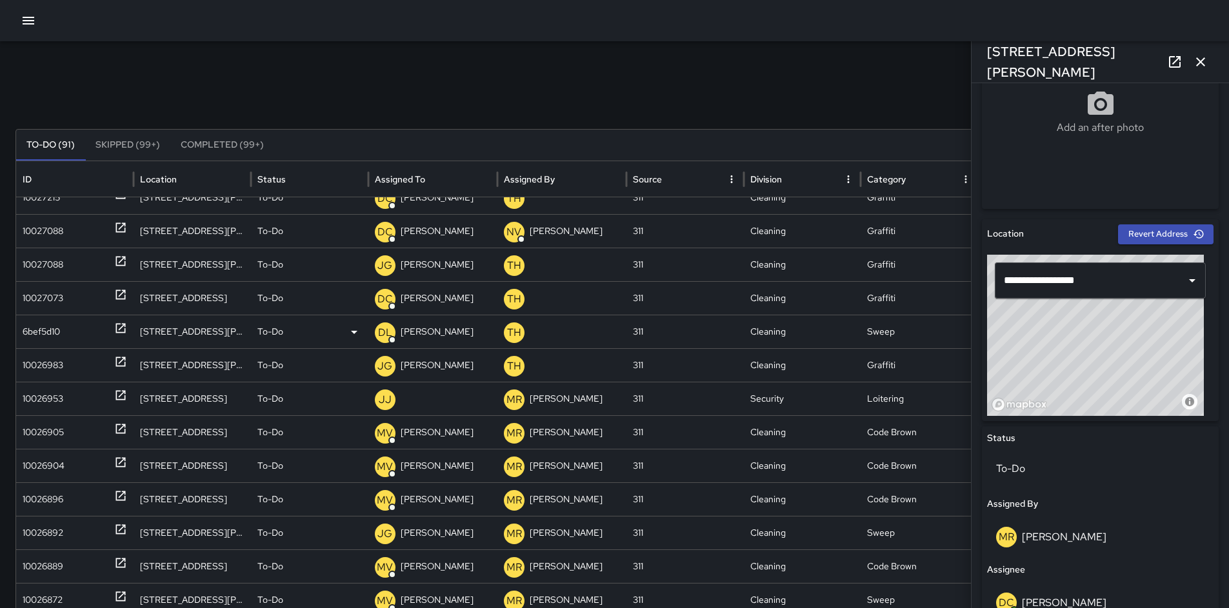
click at [37, 327] on div "6bef5d10" at bounding box center [41, 331] width 37 height 33
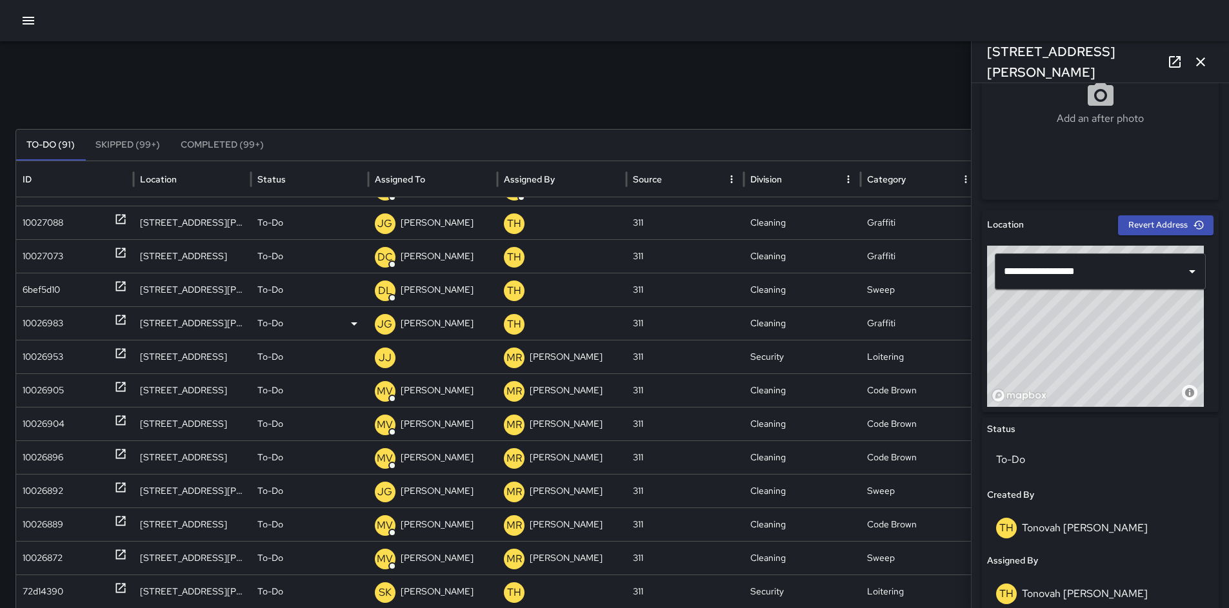
scroll to position [0, 0]
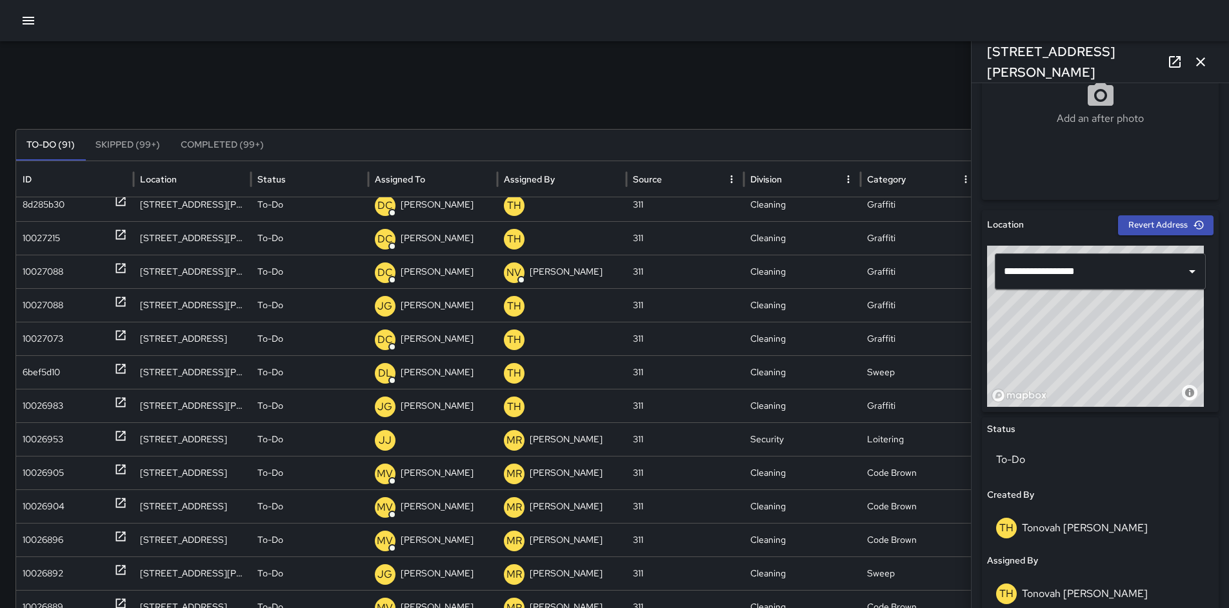
click at [1196, 66] on icon "button" at bounding box center [1200, 61] width 15 height 15
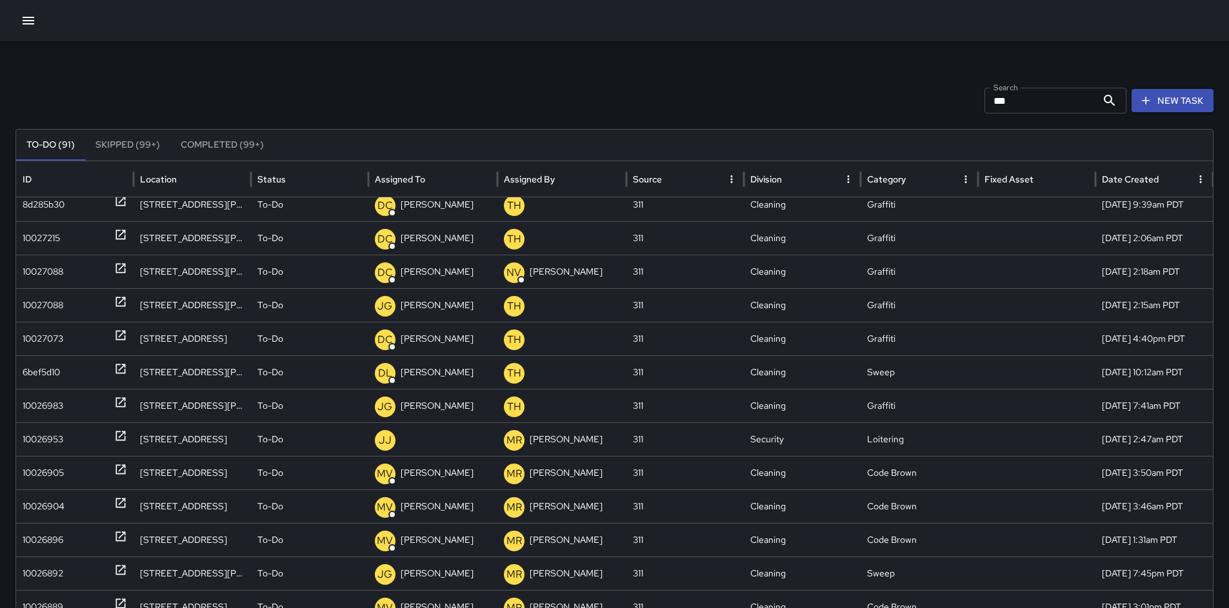
click at [26, 24] on icon "button" at bounding box center [29, 21] width 12 height 8
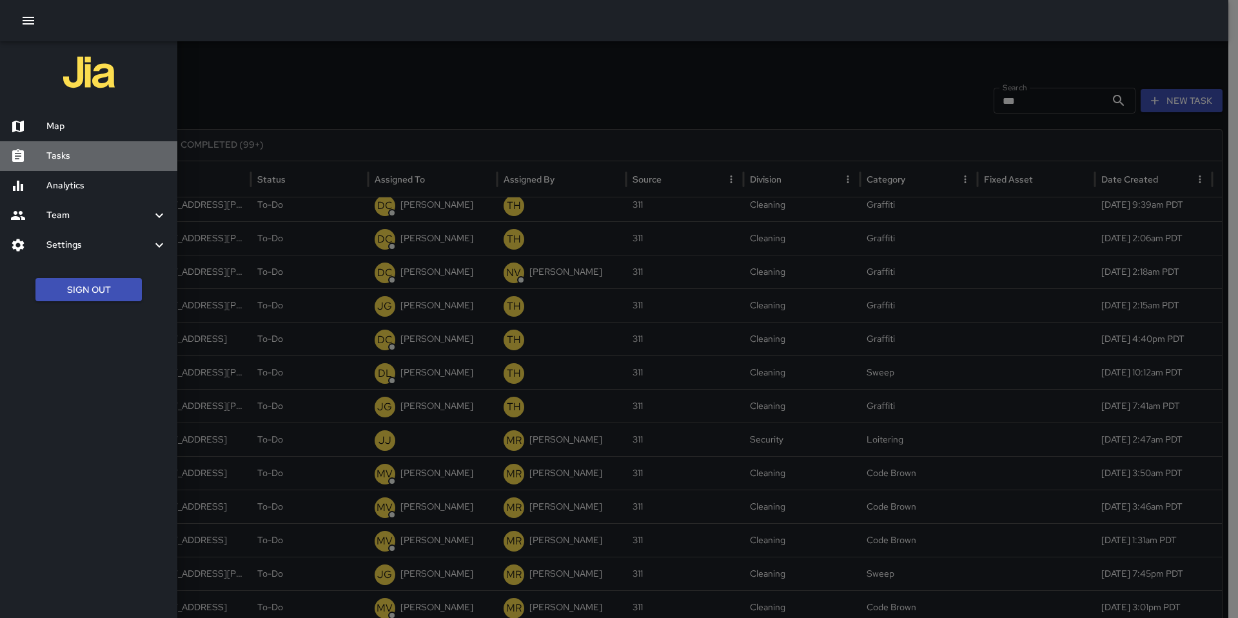
click at [57, 152] on h6 "Tasks" at bounding box center [106, 156] width 121 height 14
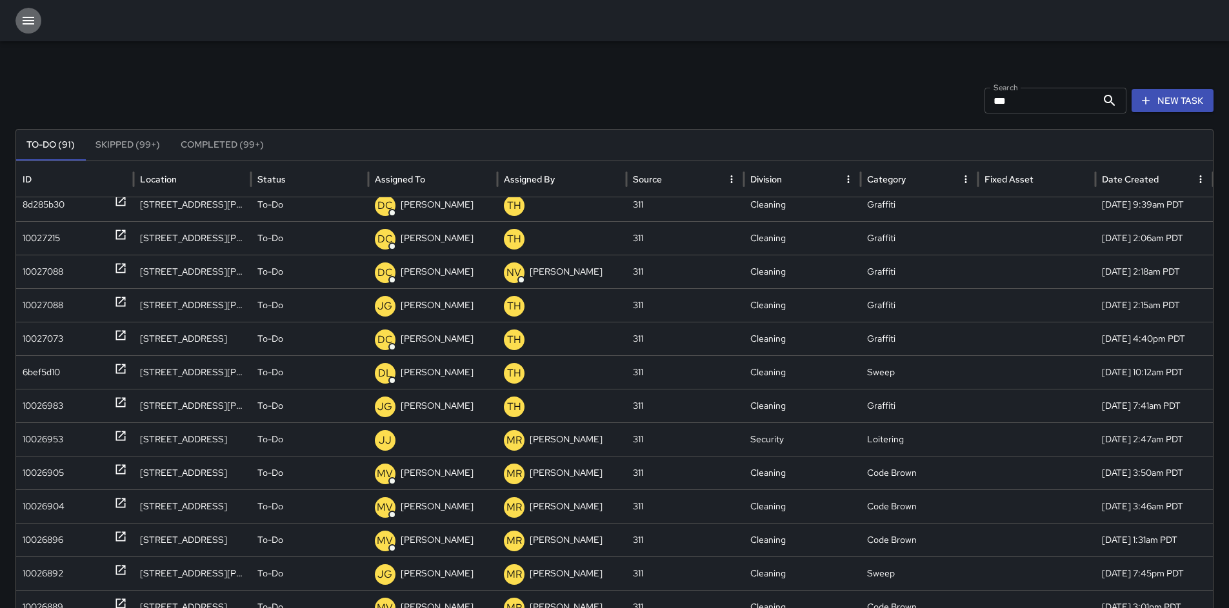
click at [23, 17] on icon "button" at bounding box center [28, 20] width 15 height 15
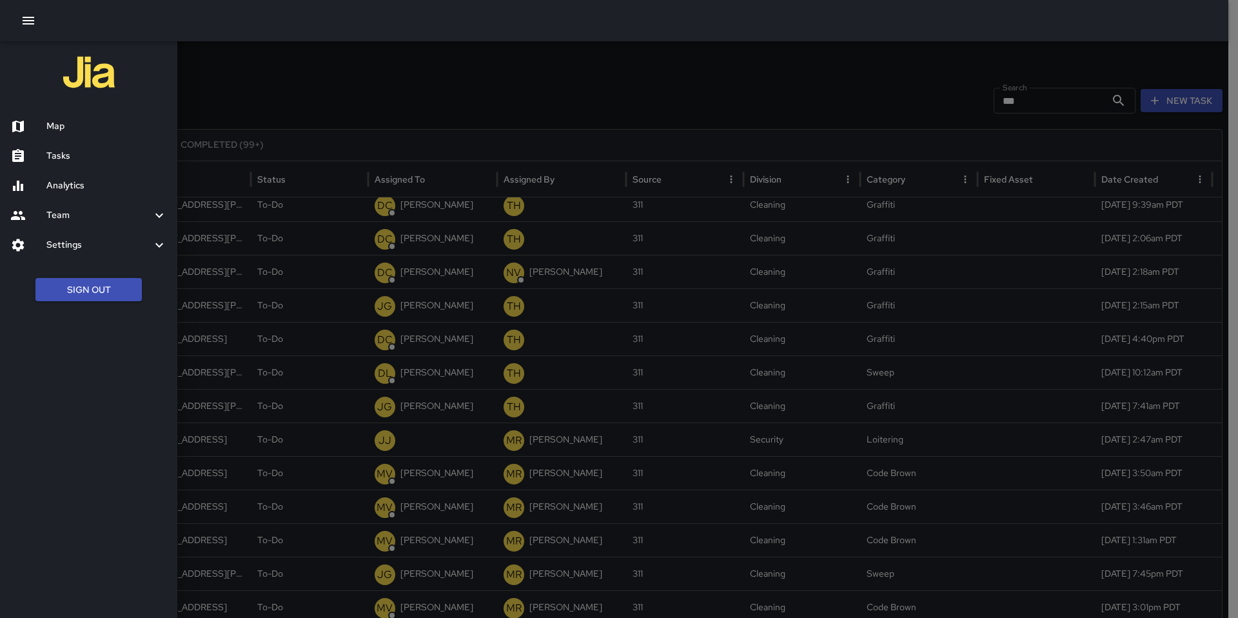
drag, startPoint x: 66, startPoint y: 181, endPoint x: 65, endPoint y: 174, distance: 8.0
click at [66, 181] on h6 "Analytics" at bounding box center [106, 186] width 121 height 14
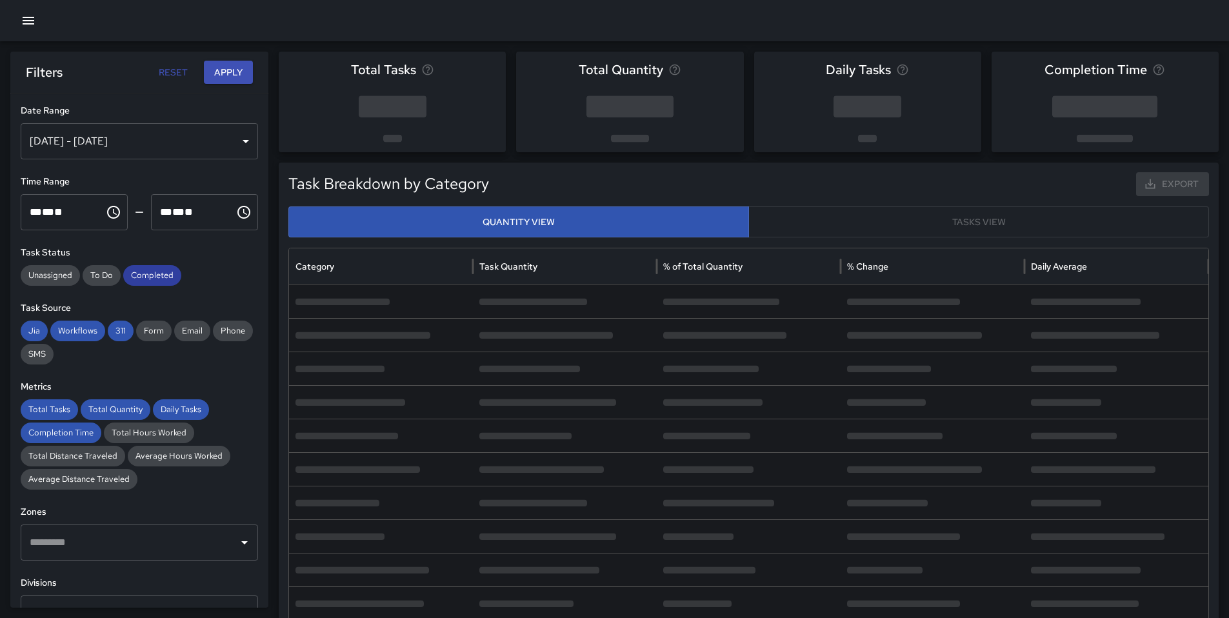
click at [157, 270] on span "Completed" at bounding box center [152, 275] width 58 height 13
click at [115, 328] on span "311" at bounding box center [121, 330] width 26 height 13
click at [70, 330] on span "Workflows" at bounding box center [77, 330] width 55 height 13
drag, startPoint x: 28, startPoint y: 331, endPoint x: 25, endPoint y: 341, distance: 10.4
click at [27, 336] on span "Jia" at bounding box center [34, 330] width 27 height 13
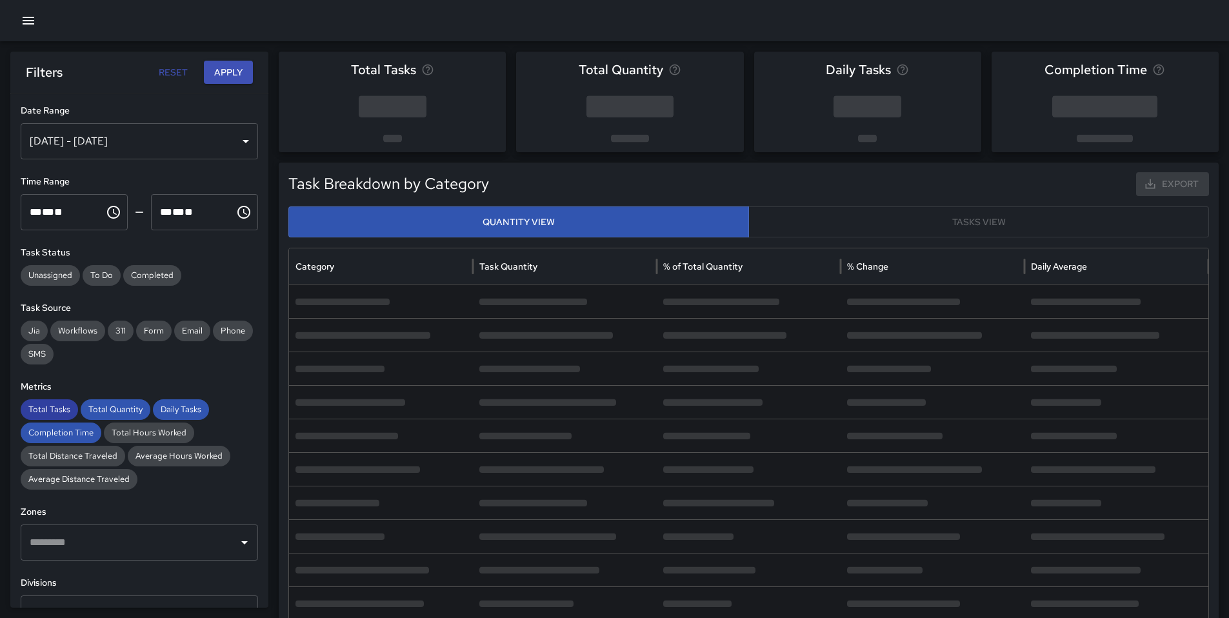
click at [27, 407] on span "Total Tasks" at bounding box center [49, 409] width 57 height 13
click at [44, 428] on span "Completion Time" at bounding box center [61, 432] width 81 height 13
click at [134, 410] on span "Total Quantity" at bounding box center [116, 409] width 70 height 13
click at [186, 398] on div "Metrics Total Tasks Total Quantity Daily Tasks Completion Time Total Hours Work…" at bounding box center [139, 435] width 237 height 110
click at [181, 406] on span "Daily Tasks" at bounding box center [181, 409] width 56 height 13
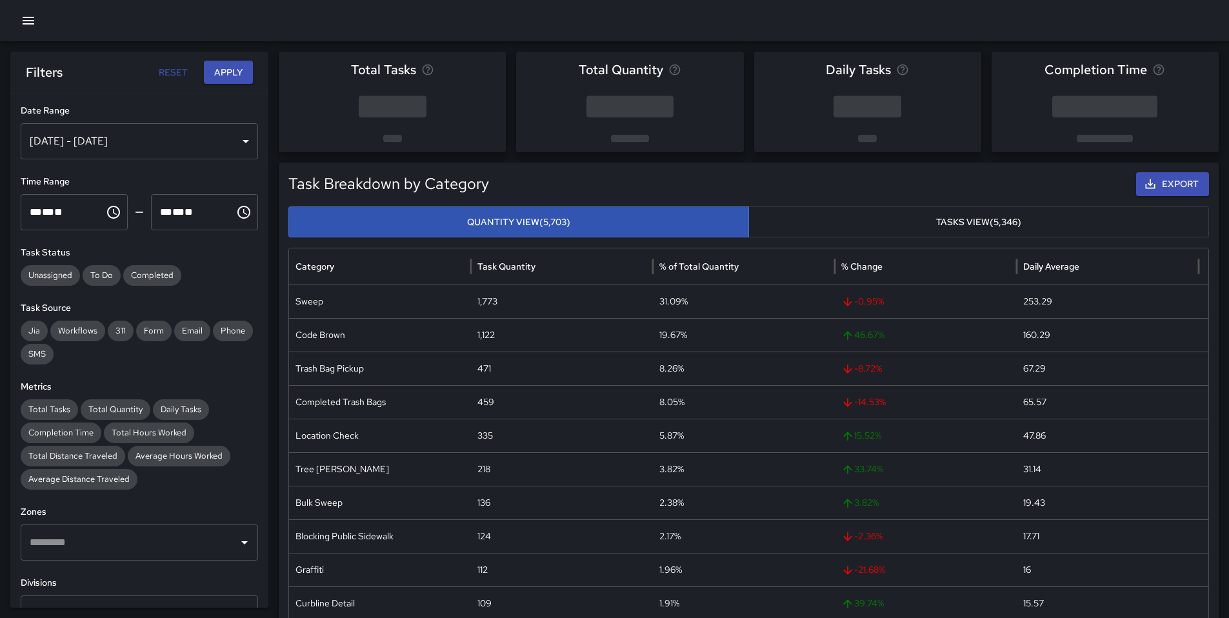
click at [101, 212] on button "Choose time, selected time is 12:00 AM" at bounding box center [114, 212] width 26 height 26
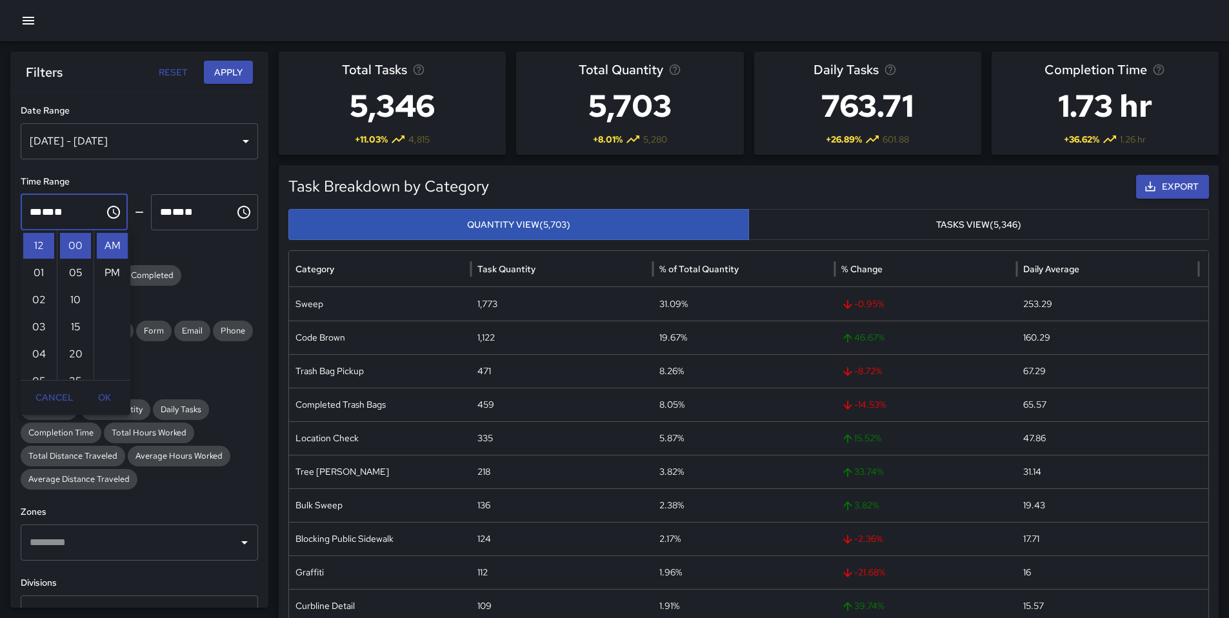
click at [114, 143] on div "[DATE] - [DATE]" at bounding box center [139, 141] width 237 height 36
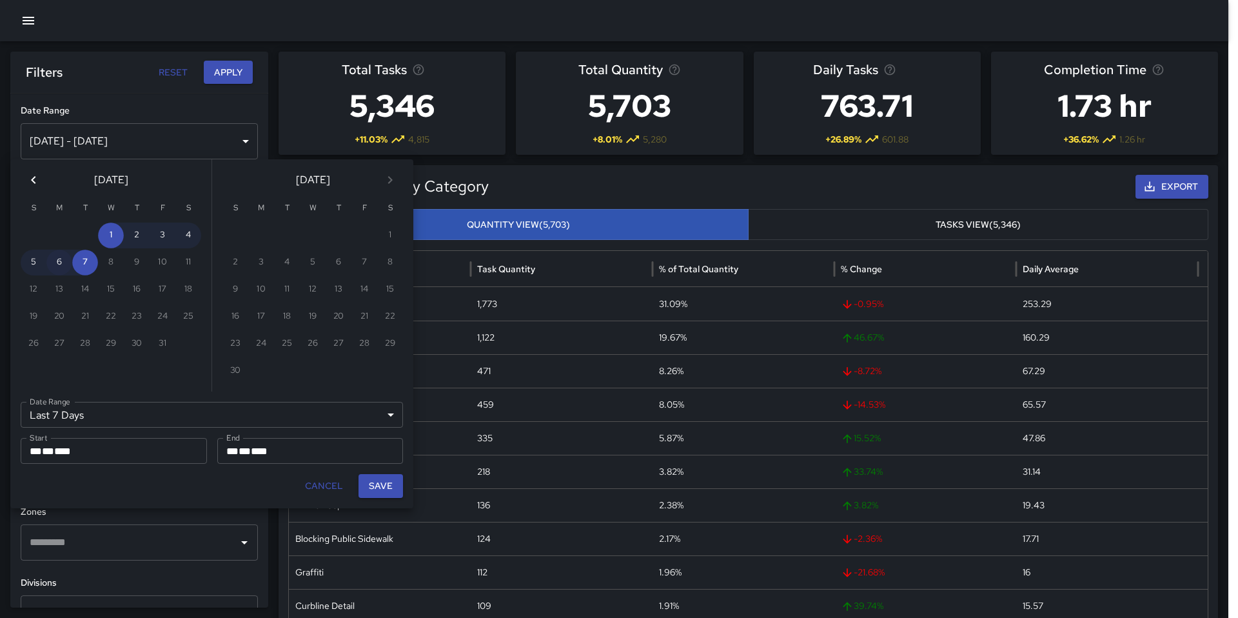
click at [65, 264] on button "6" at bounding box center [59, 263] width 26 height 26
type input "******"
type input "**********"
click at [384, 482] on button "Save" at bounding box center [381, 486] width 45 height 24
type input "**********"
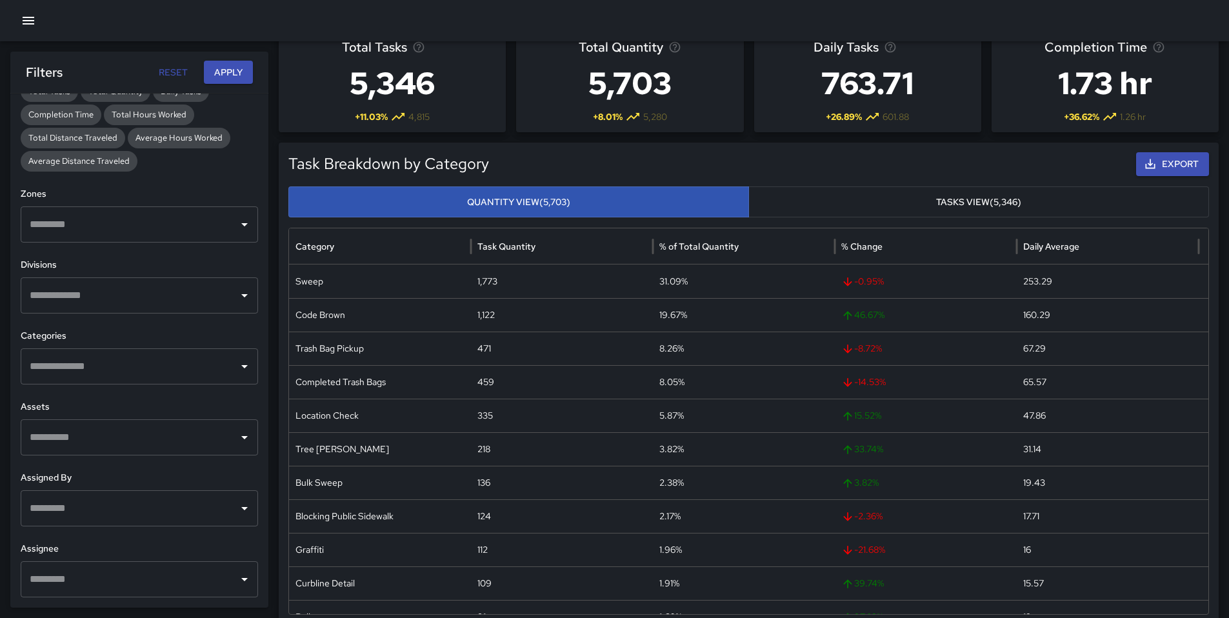
click at [67, 239] on div "​" at bounding box center [139, 224] width 237 height 36
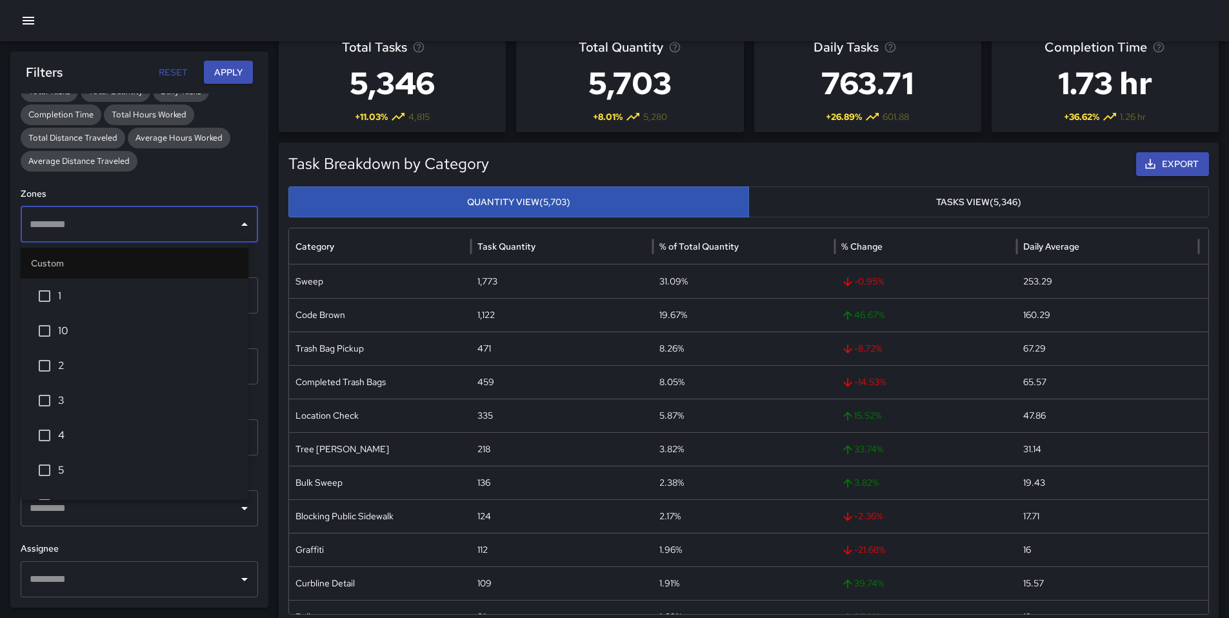
click at [68, 300] on span "1" at bounding box center [148, 295] width 180 height 15
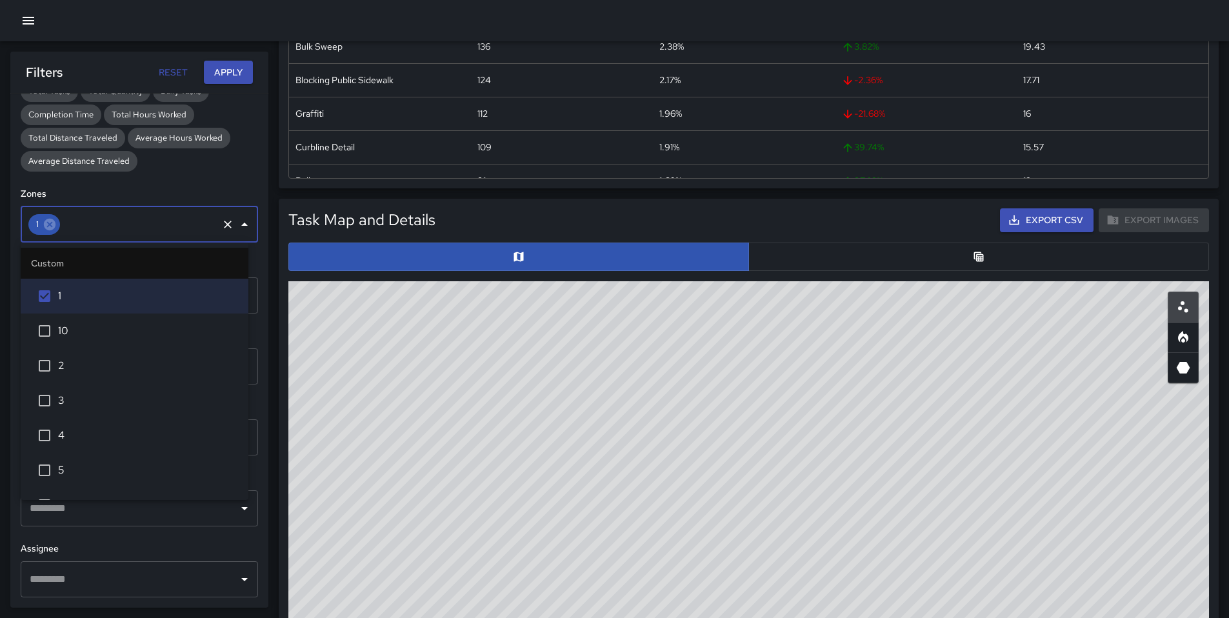
click at [788, 263] on button "button" at bounding box center [978, 257] width 461 height 28
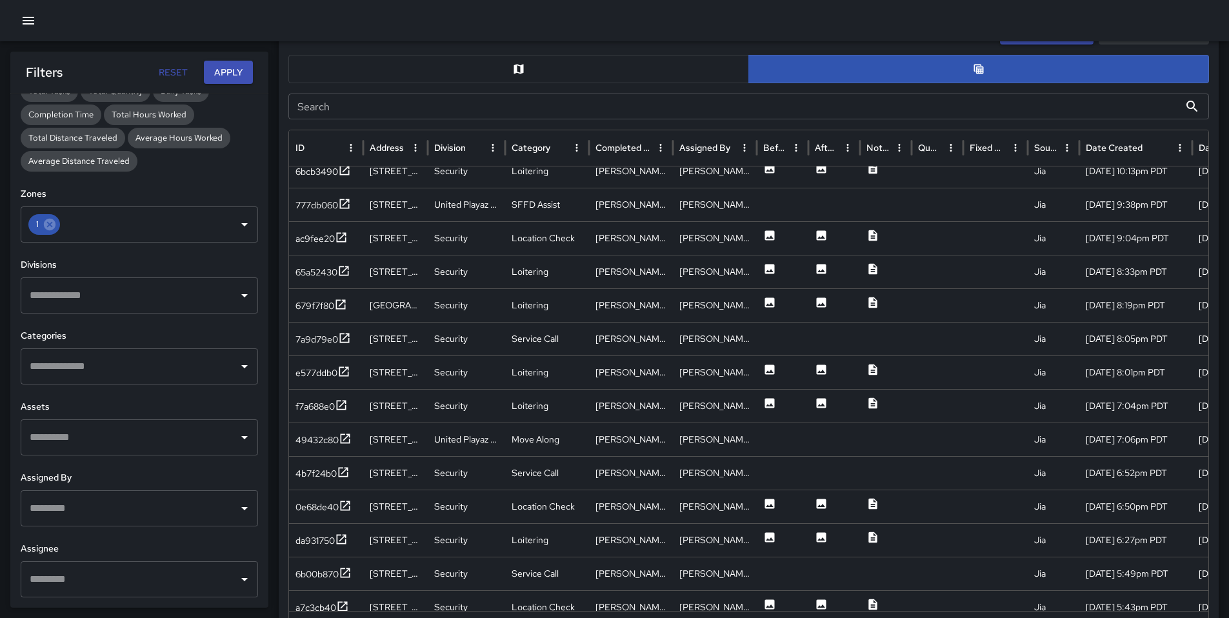
scroll to position [1349, 0]
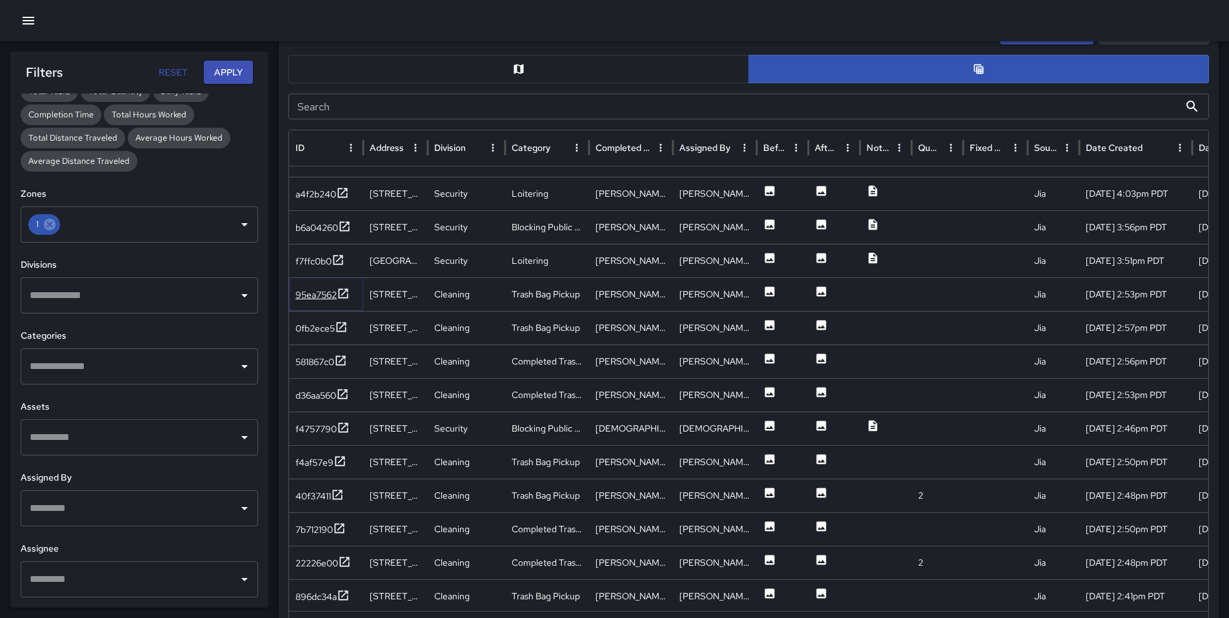
click at [315, 290] on div "95ea7562" at bounding box center [315, 294] width 41 height 13
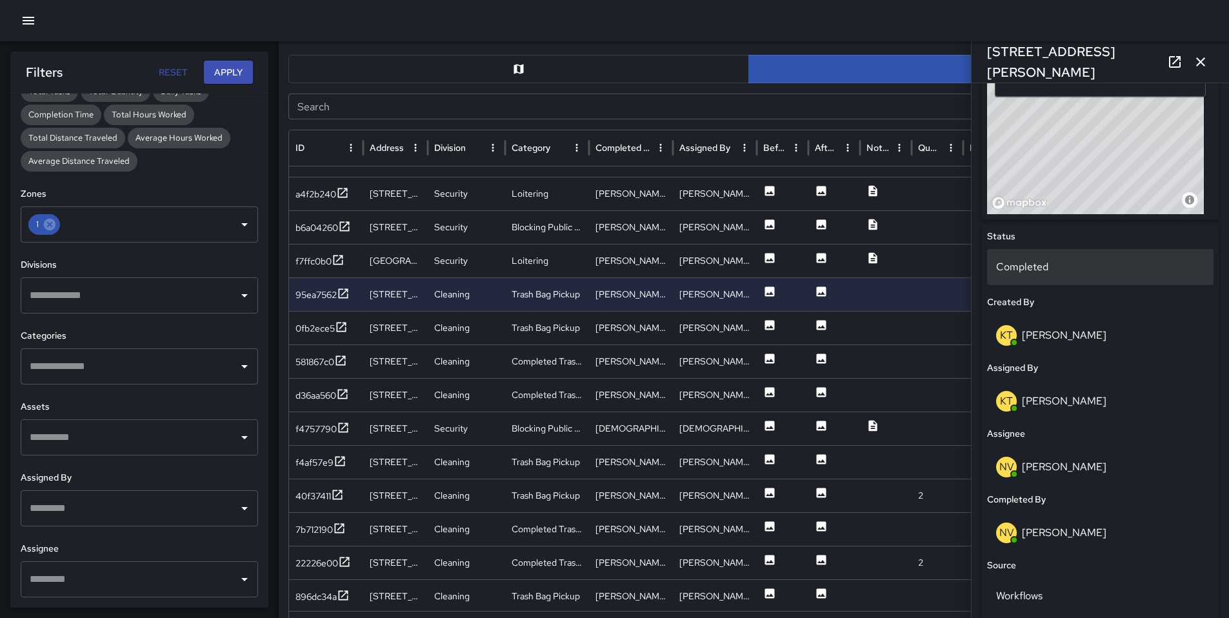
click at [1028, 263] on p "Completed" at bounding box center [1100, 266] width 208 height 15
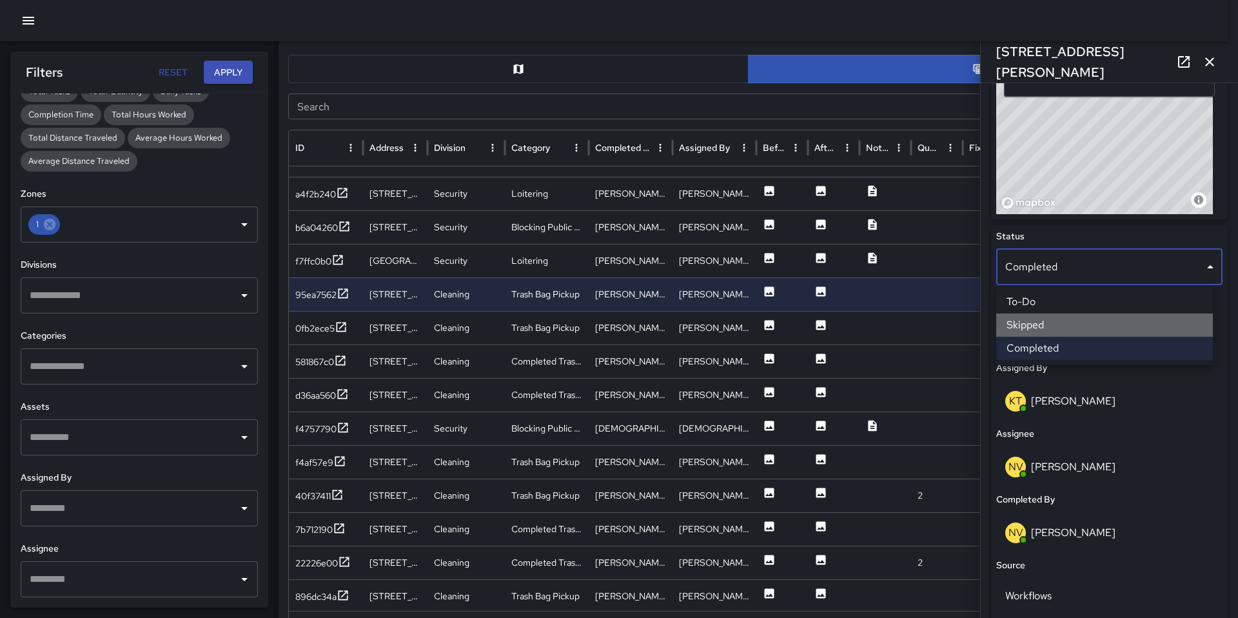
click at [1031, 330] on li "Skipped" at bounding box center [1105, 324] width 217 height 23
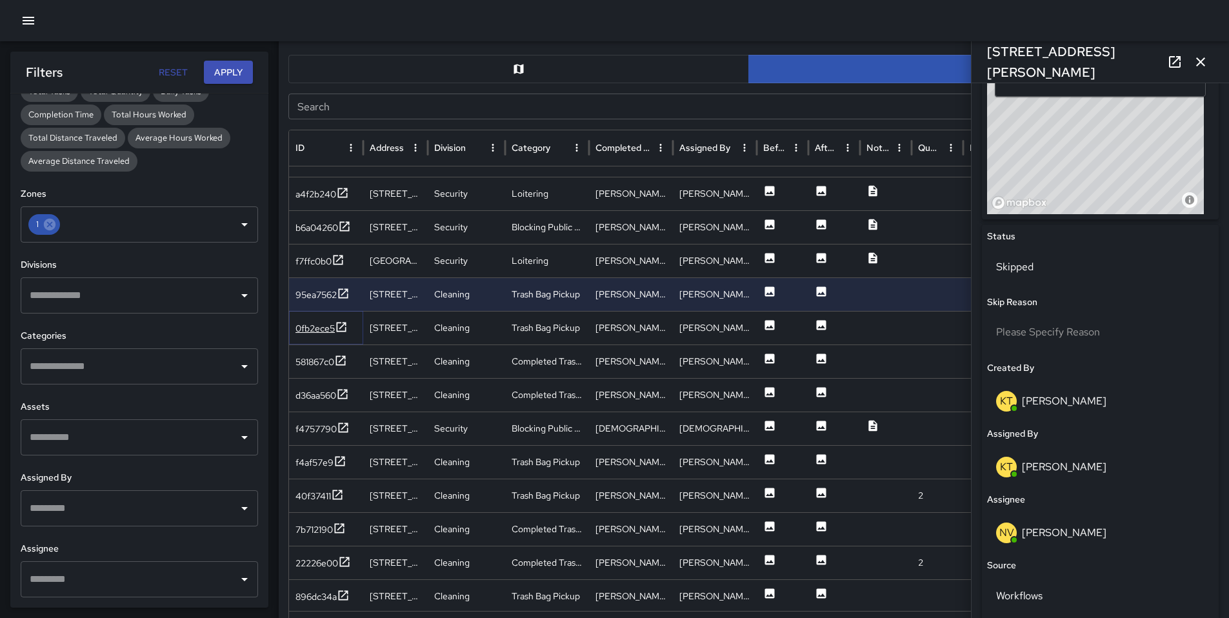
click at [304, 328] on div "0fb2ece5" at bounding box center [314, 328] width 39 height 13
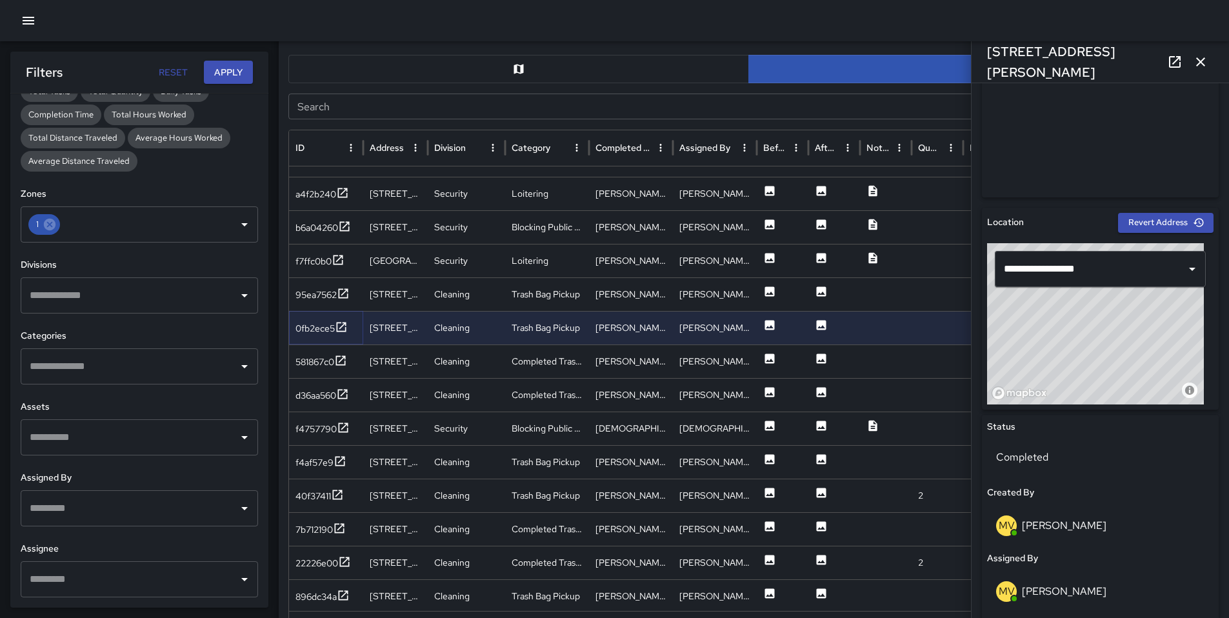
scroll to position [442, 0]
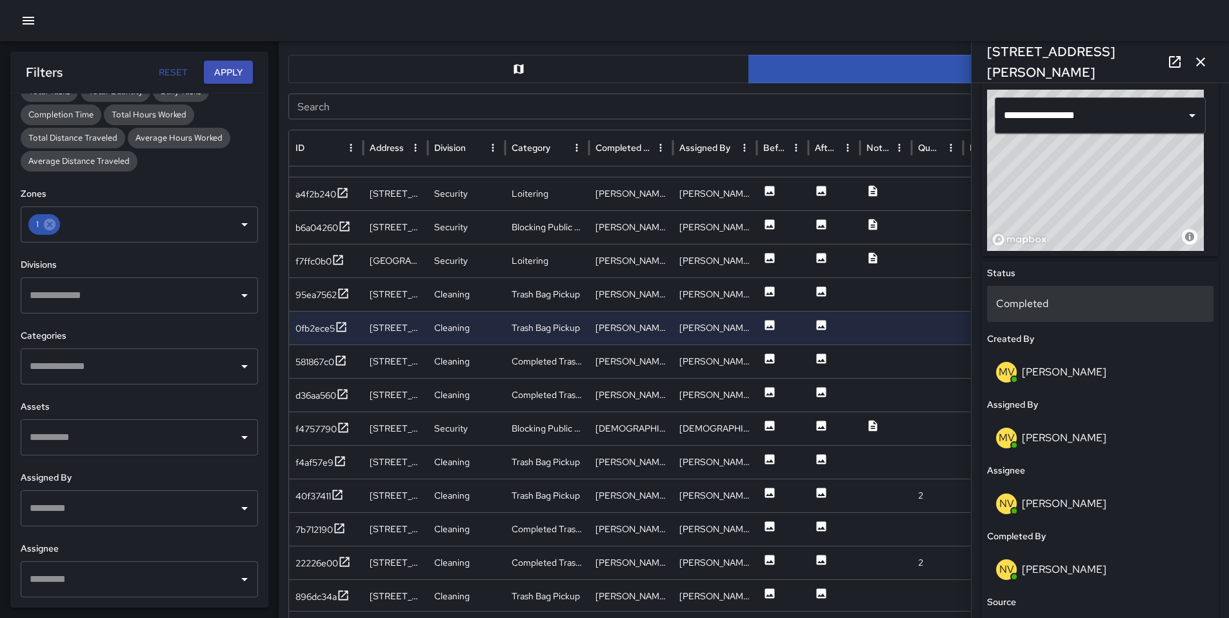
click at [1029, 312] on div "Completed" at bounding box center [1100, 304] width 226 height 36
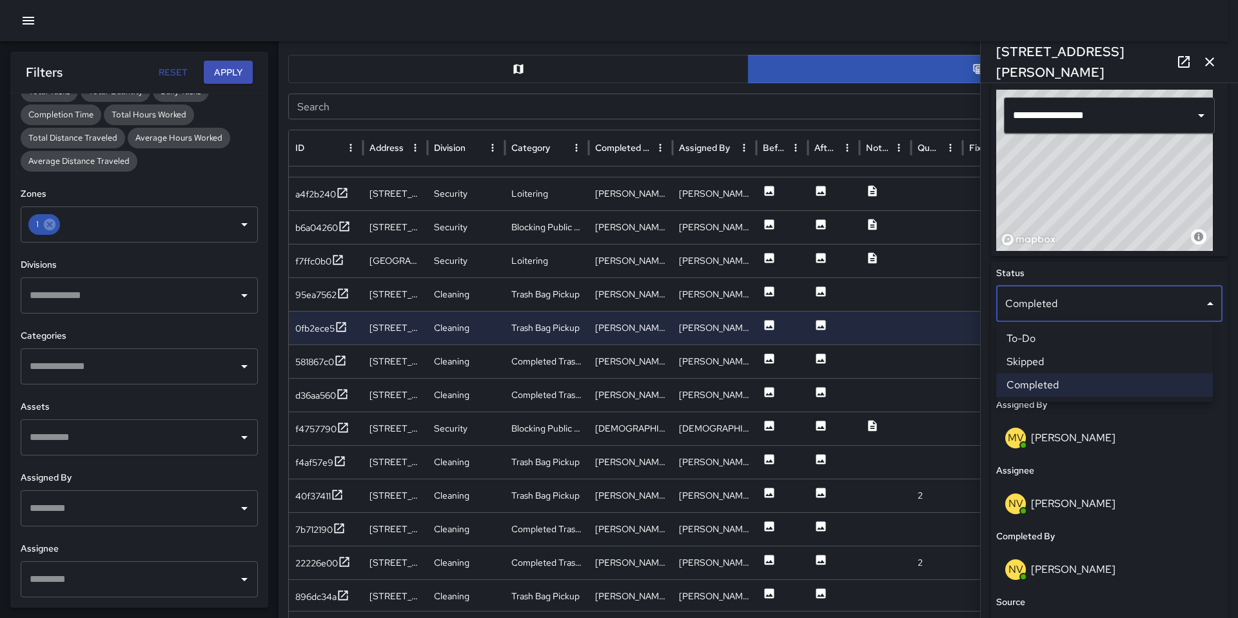
click at [1035, 364] on li "Skipped" at bounding box center [1105, 361] width 217 height 23
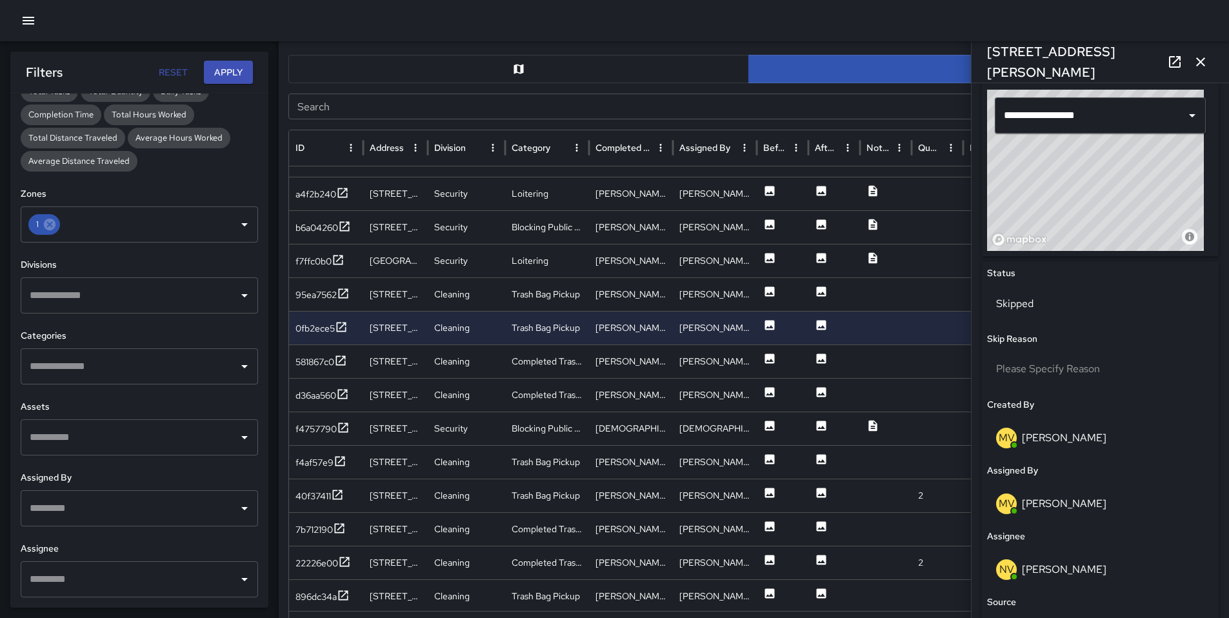
click at [1202, 66] on icon "button" at bounding box center [1200, 61] width 15 height 15
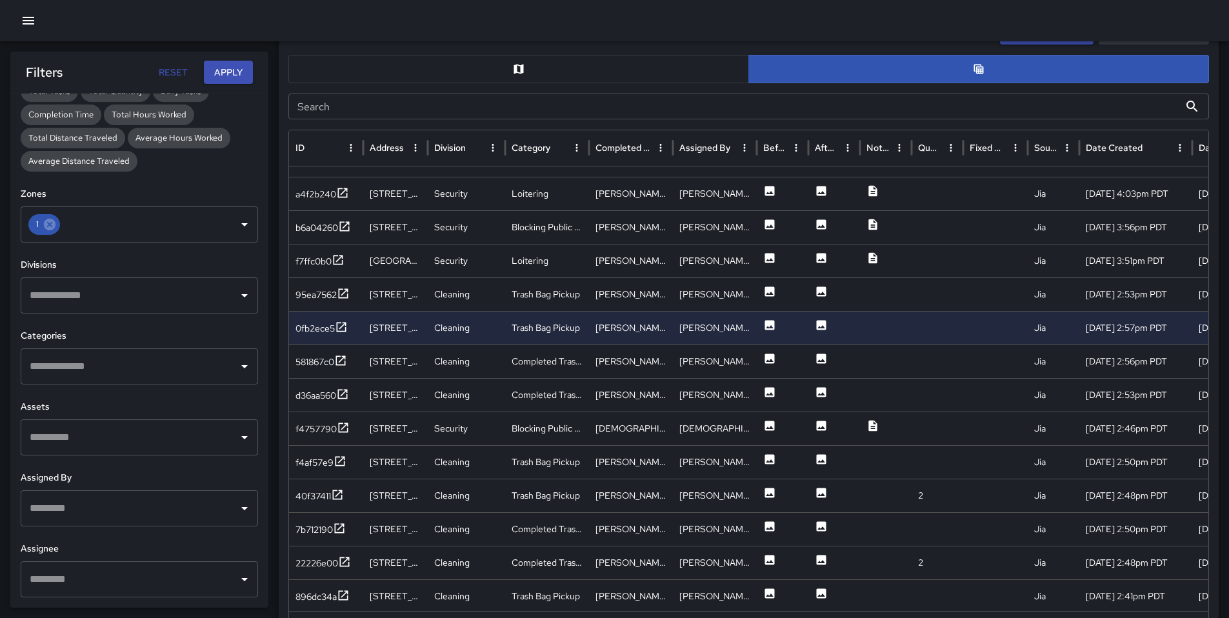
click at [485, 111] on input "Search" at bounding box center [733, 107] width 891 height 26
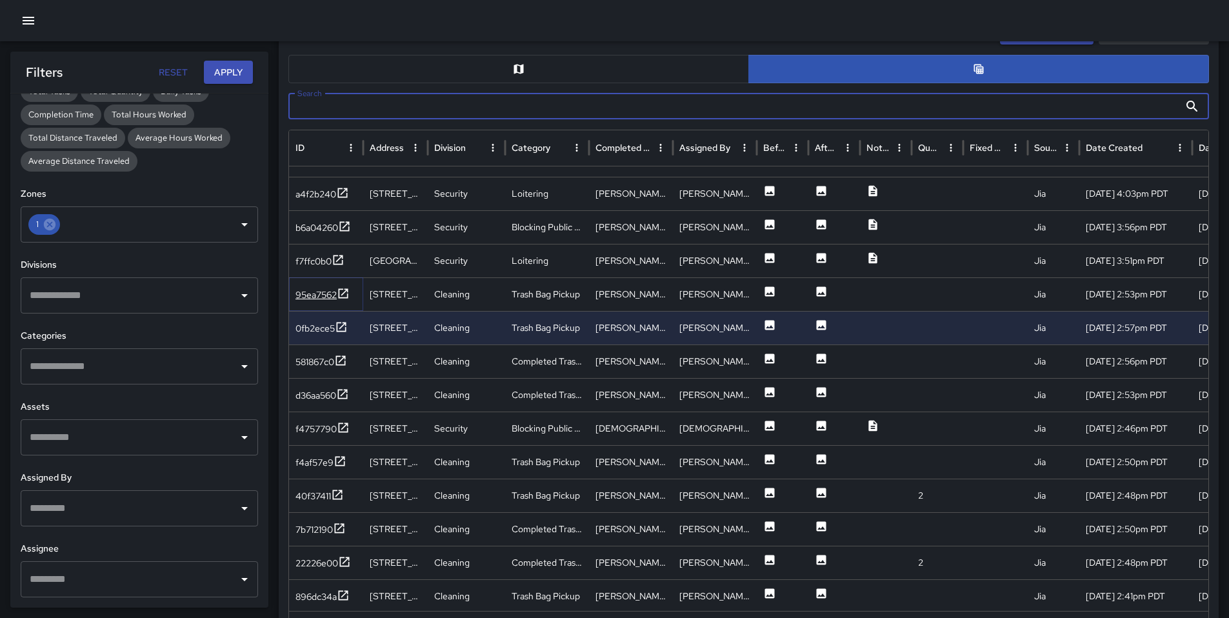
click at [328, 297] on div "95ea7562" at bounding box center [315, 294] width 41 height 13
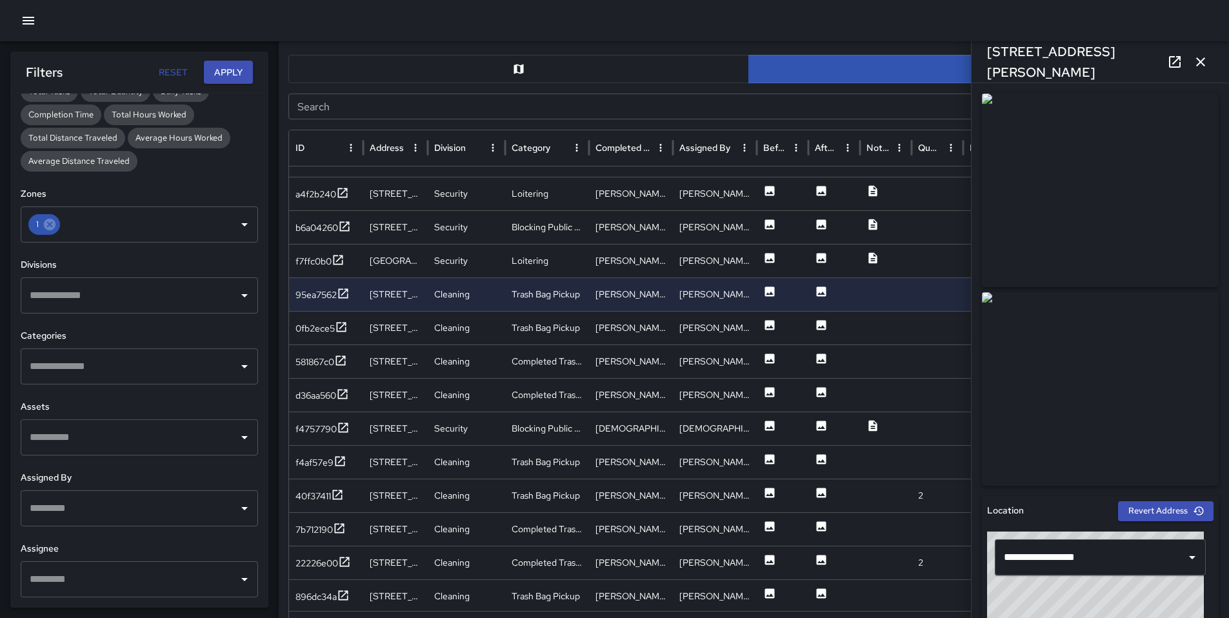
click at [1200, 57] on icon "button" at bounding box center [1200, 61] width 15 height 15
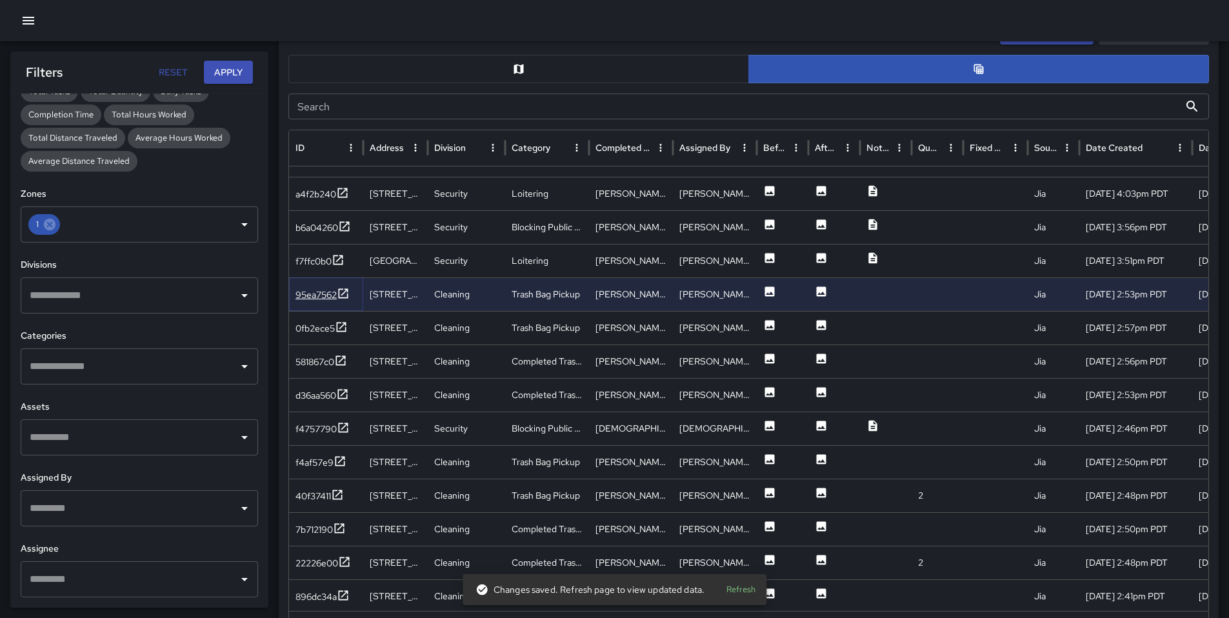
click at [308, 292] on div "95ea7562" at bounding box center [315, 294] width 41 height 13
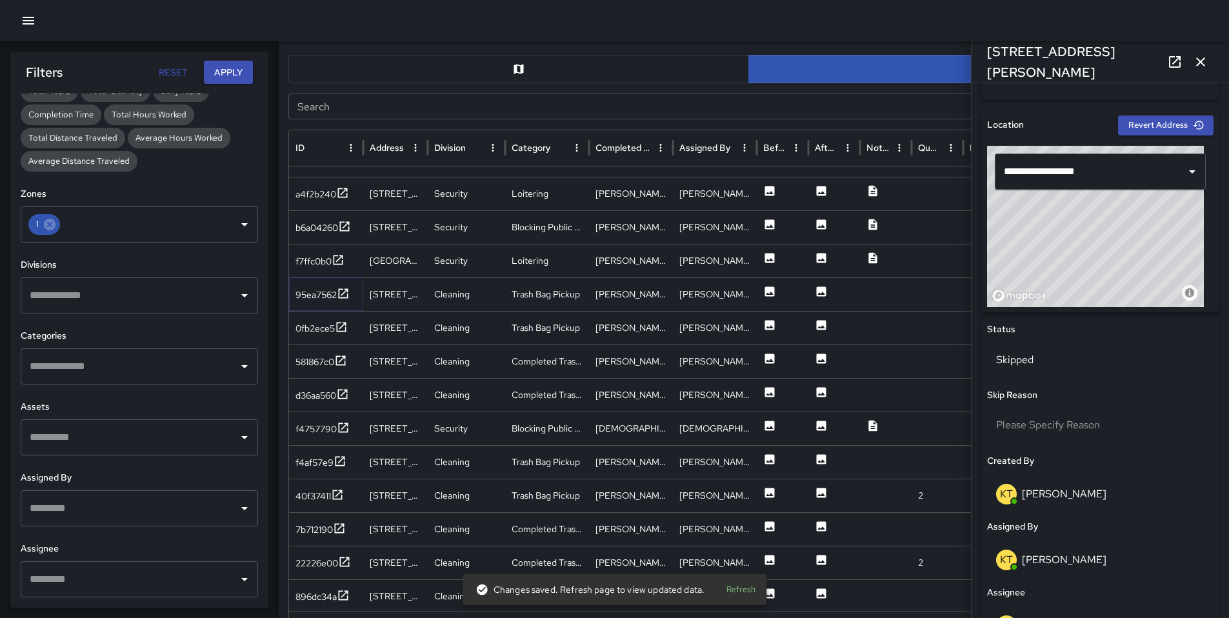
scroll to position [391, 0]
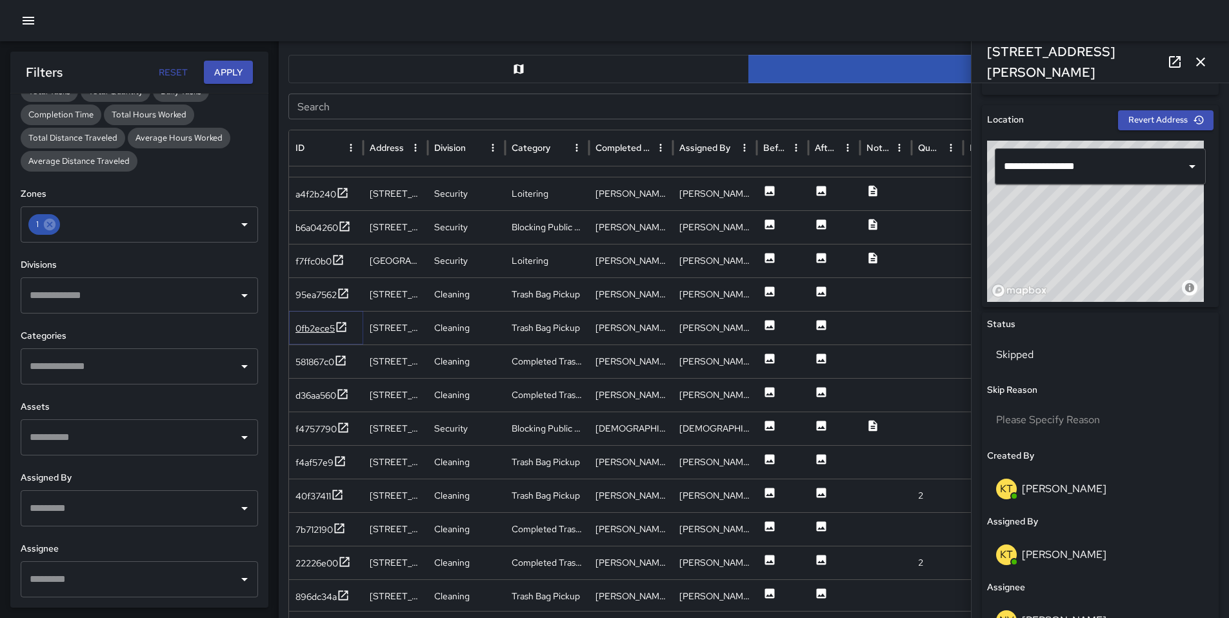
click at [303, 328] on div "0fb2ece5" at bounding box center [314, 328] width 39 height 13
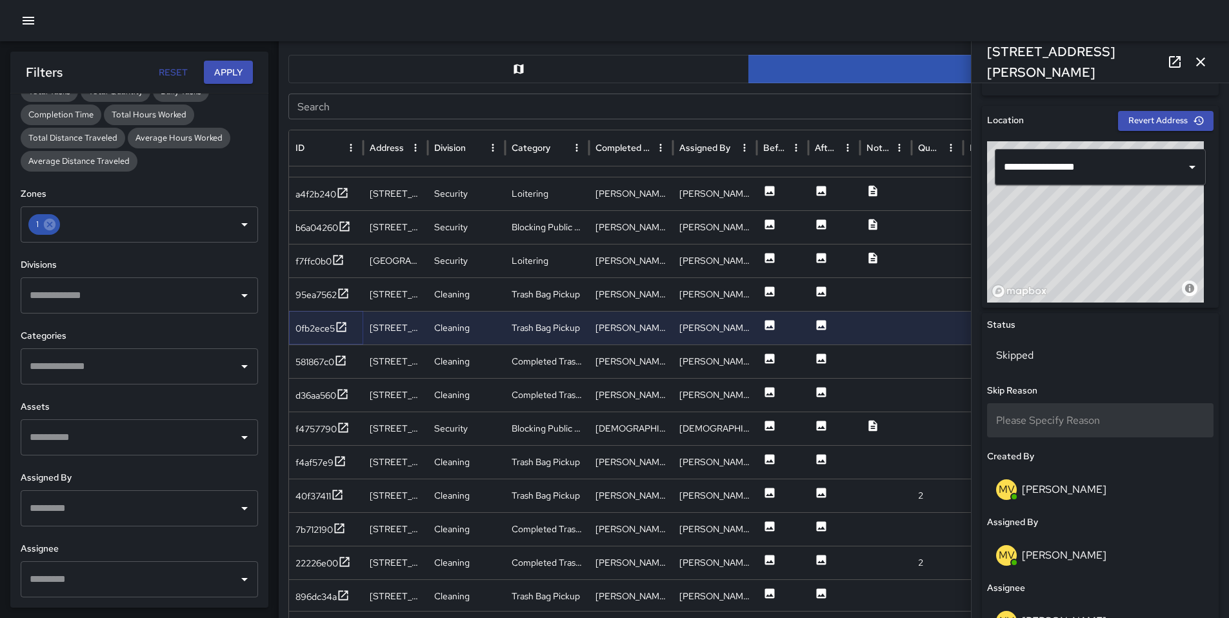
scroll to position [396, 0]
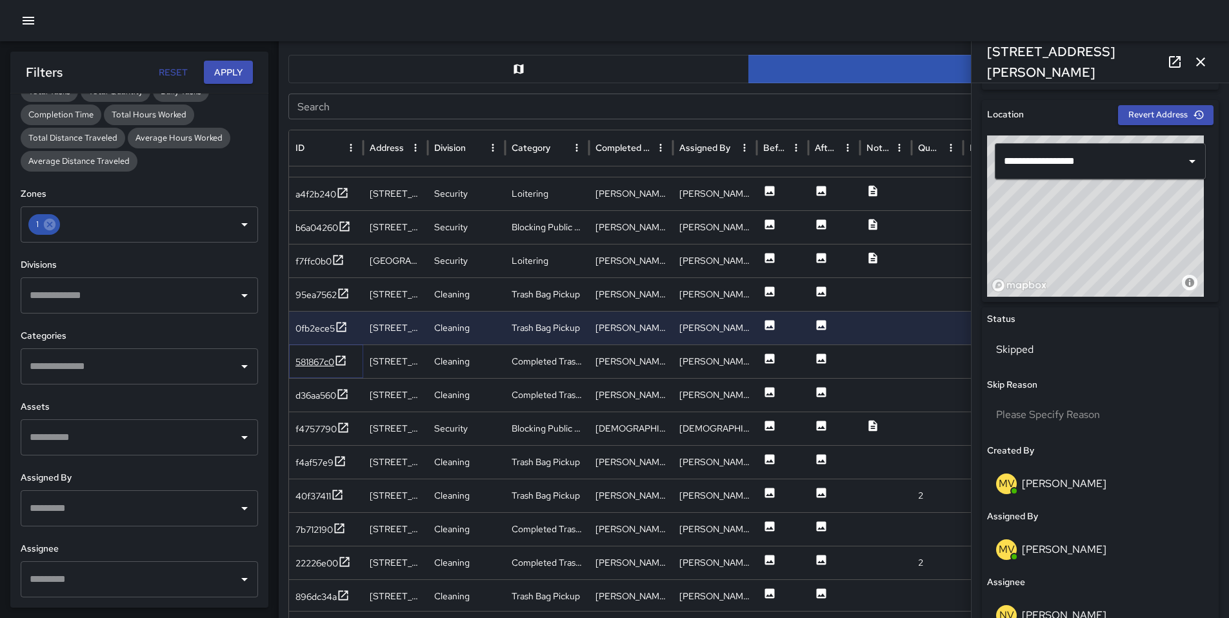
click at [306, 363] on div "581867c0" at bounding box center [314, 361] width 39 height 13
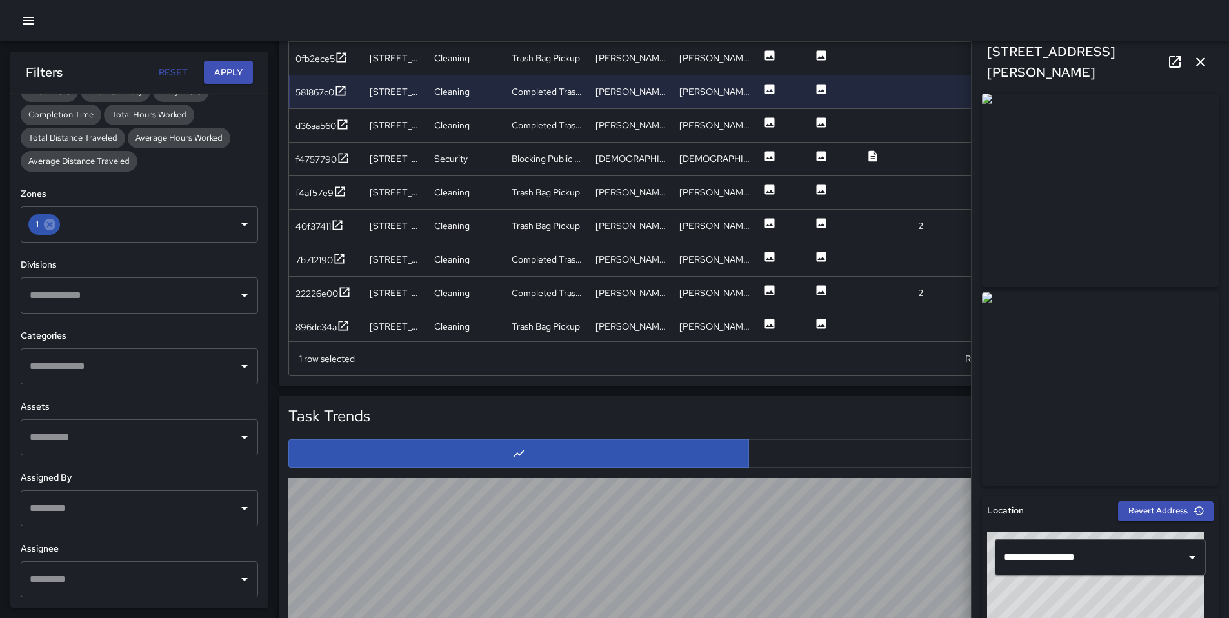
scroll to position [913, 0]
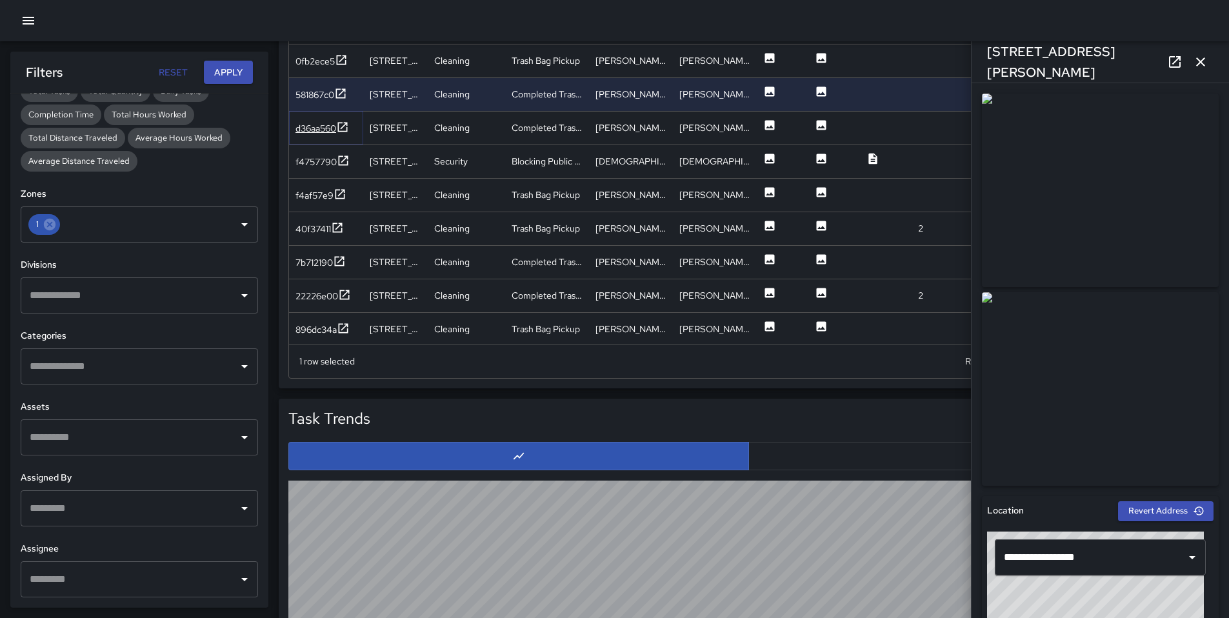
click at [317, 128] on div "d36aa560" at bounding box center [315, 128] width 41 height 13
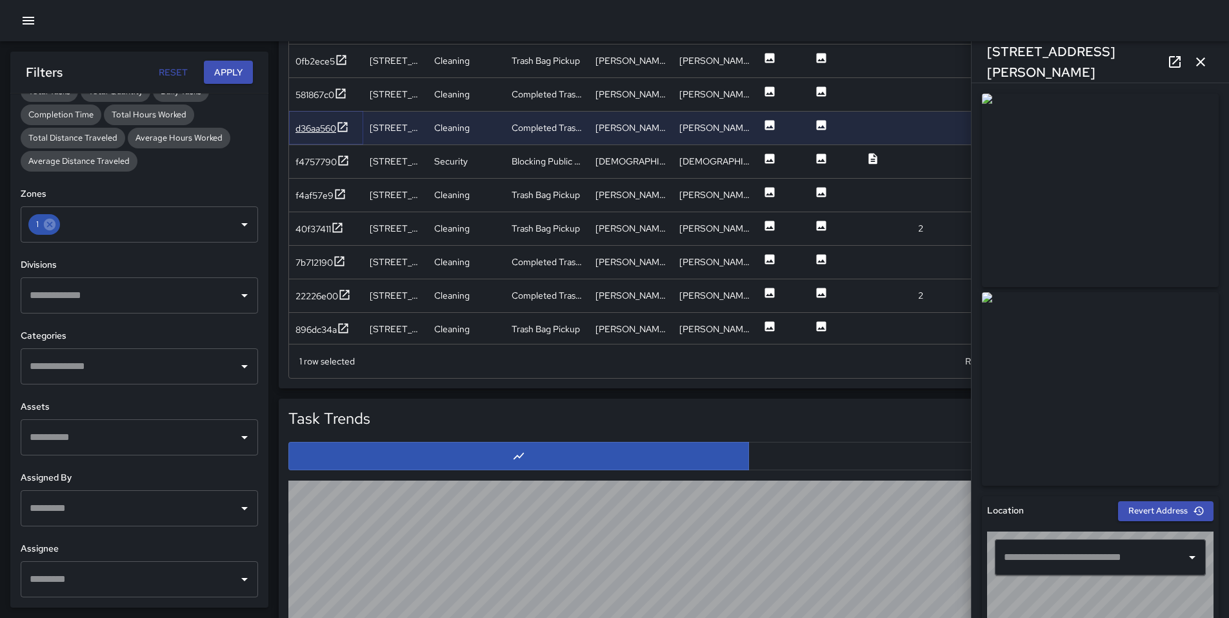
type input "**********"
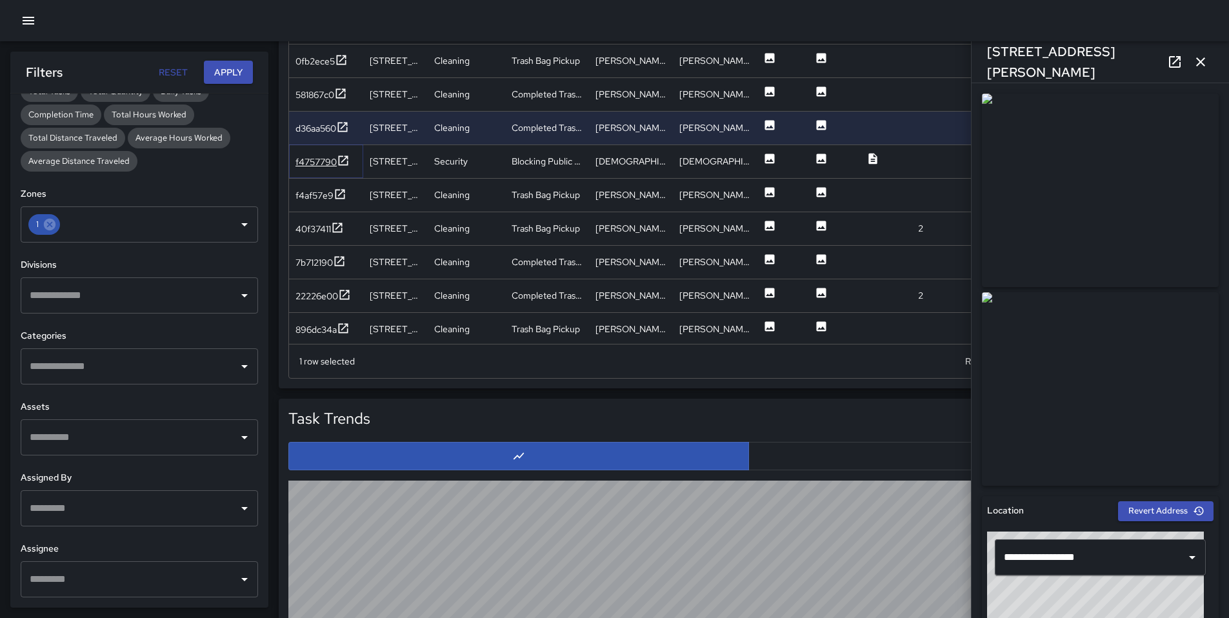
click at [308, 161] on div "f4757790" at bounding box center [315, 161] width 41 height 13
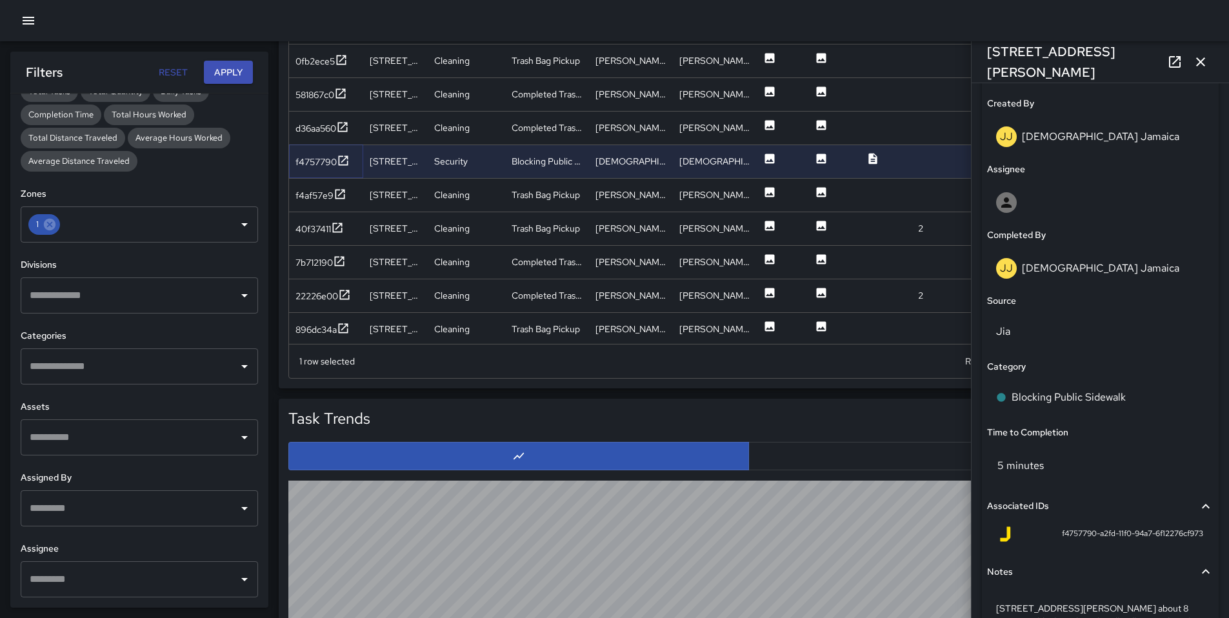
scroll to position [783, 0]
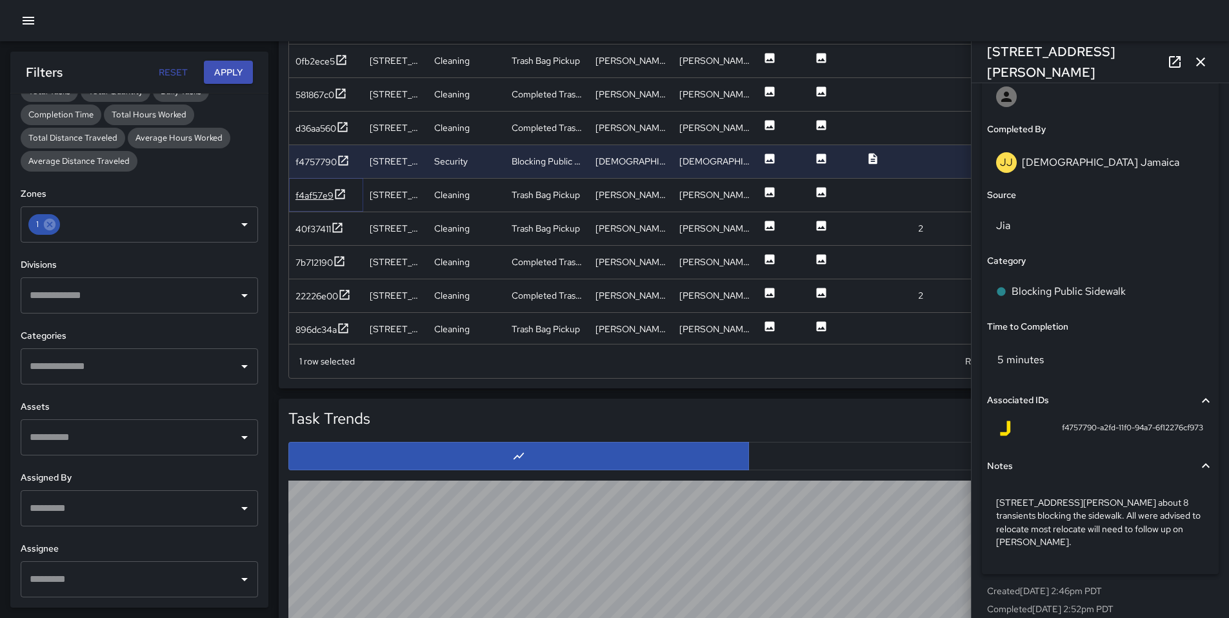
click at [323, 195] on div "f4af57e9" at bounding box center [314, 195] width 38 height 13
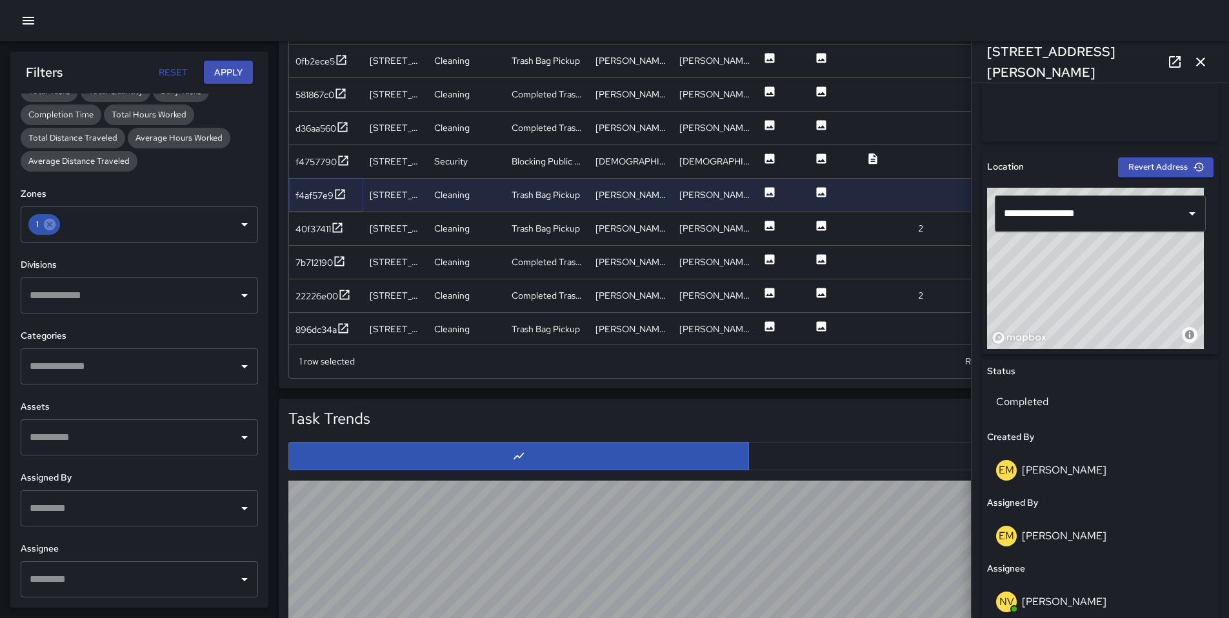
scroll to position [527, 0]
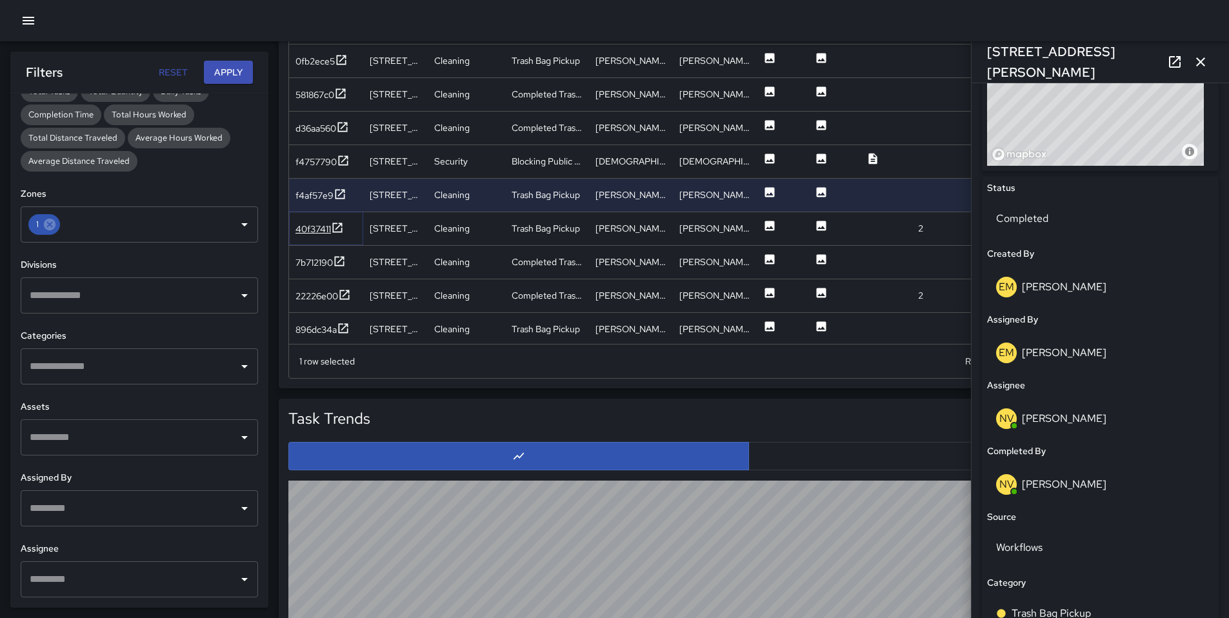
click at [324, 228] on div "40f37411" at bounding box center [312, 229] width 35 height 13
